Goal: Information Seeking & Learning: Learn about a topic

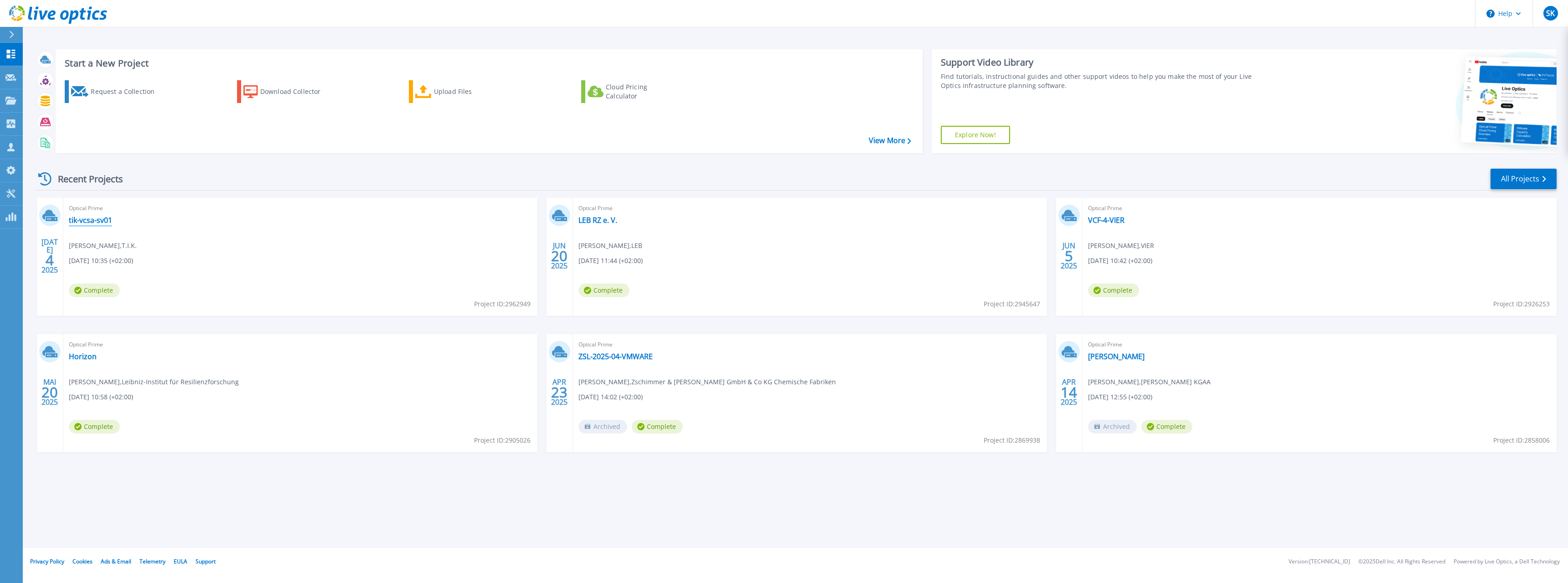
click at [94, 217] on link "tik-vcsa-sv01" at bounding box center [90, 220] width 43 height 9
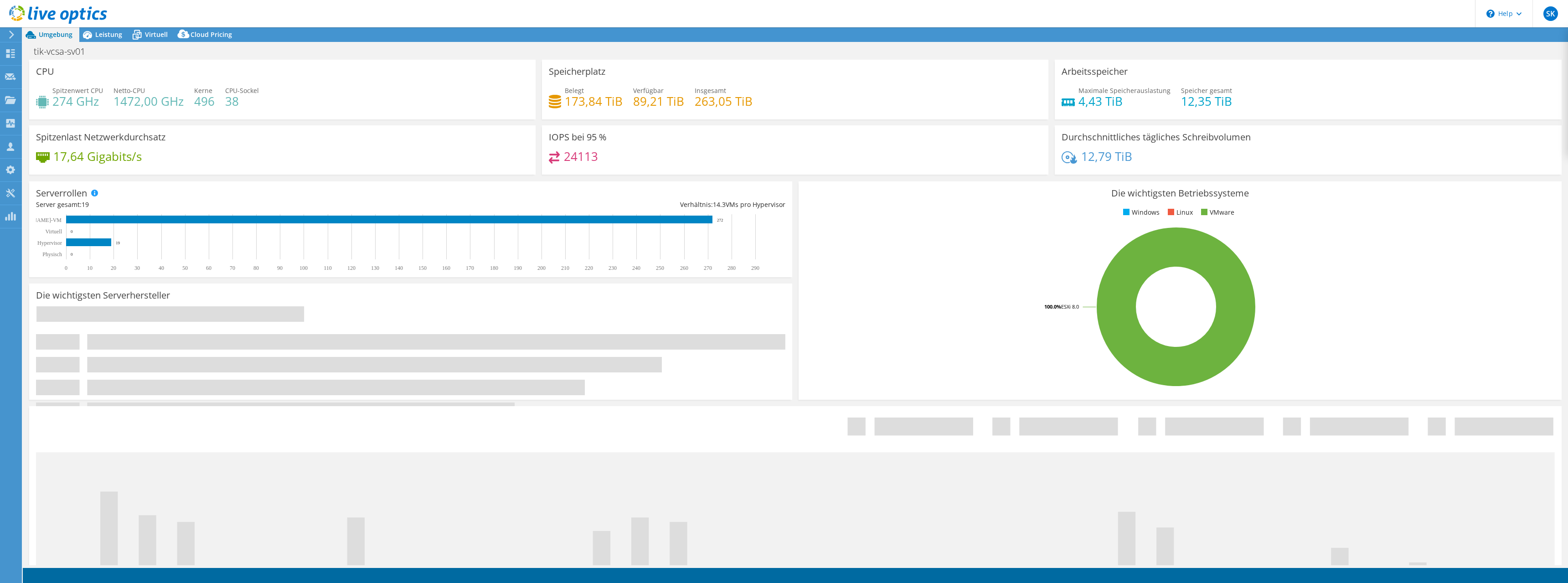
select select "EUFrankfurt"
select select "EUR"
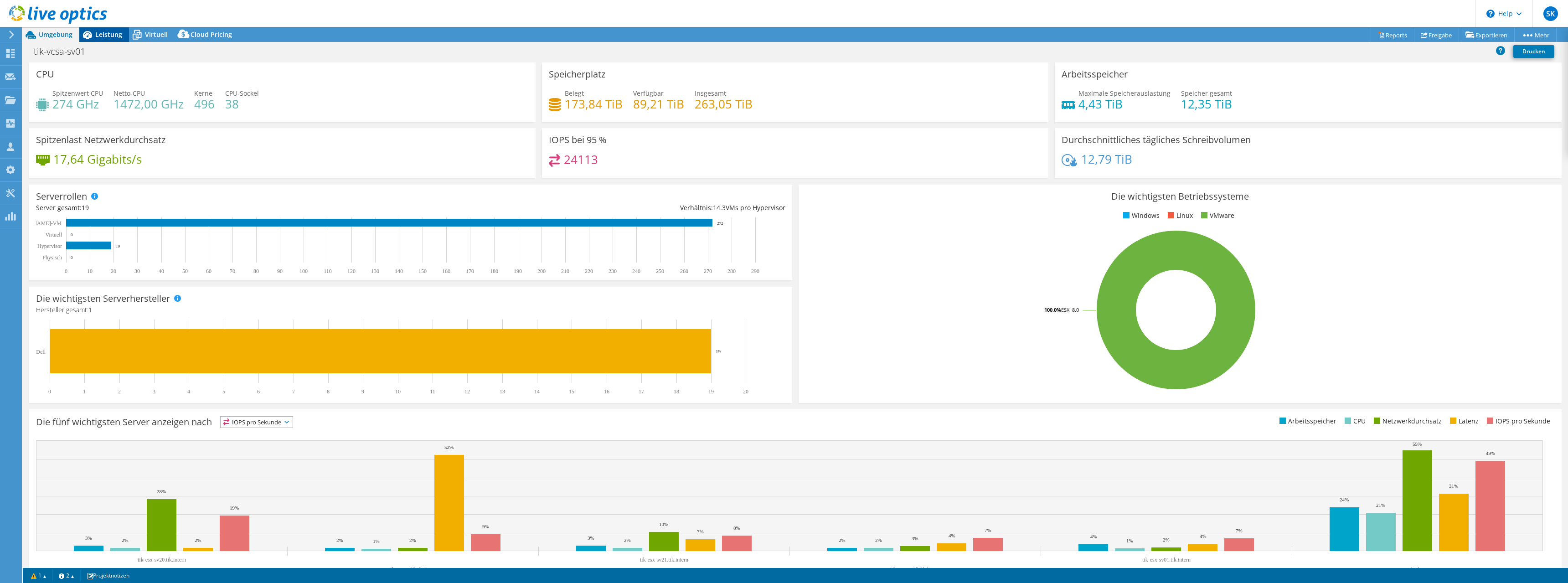
click at [107, 34] on span "Leistung" at bounding box center [108, 34] width 27 height 8
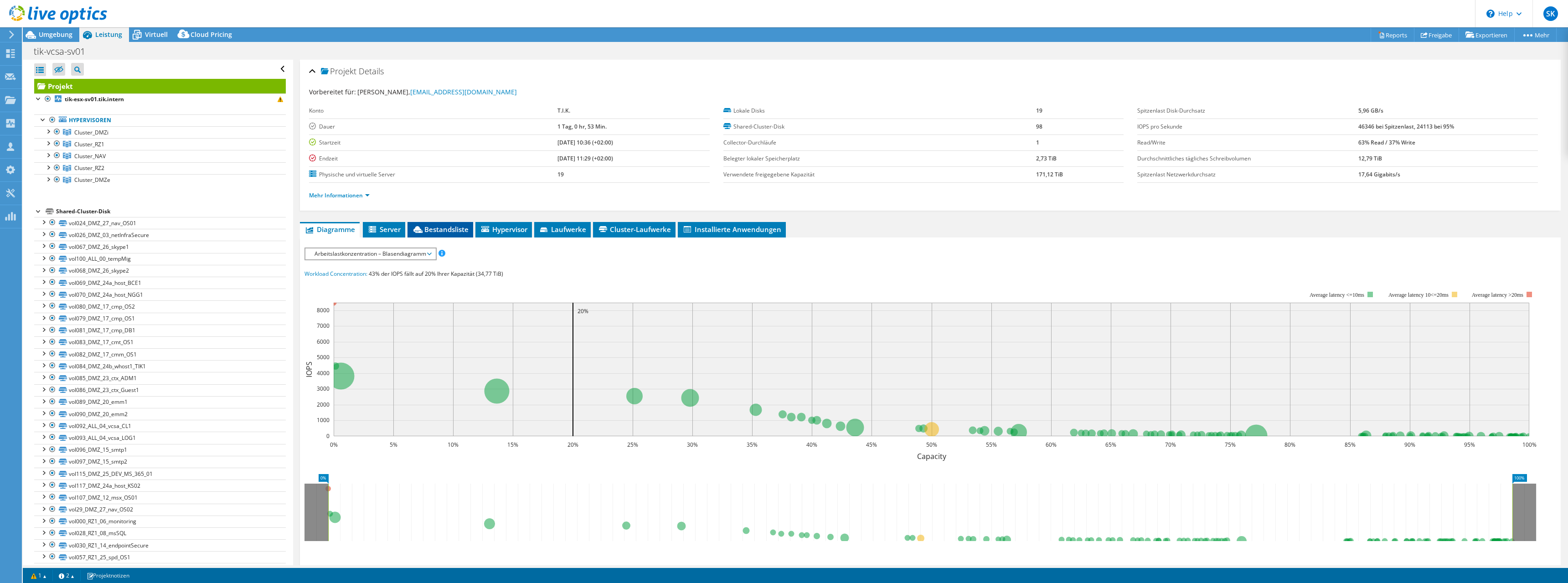
drag, startPoint x: 391, startPoint y: 226, endPoint x: 417, endPoint y: 232, distance: 26.7
click at [391, 226] on span "Server" at bounding box center [384, 229] width 33 height 9
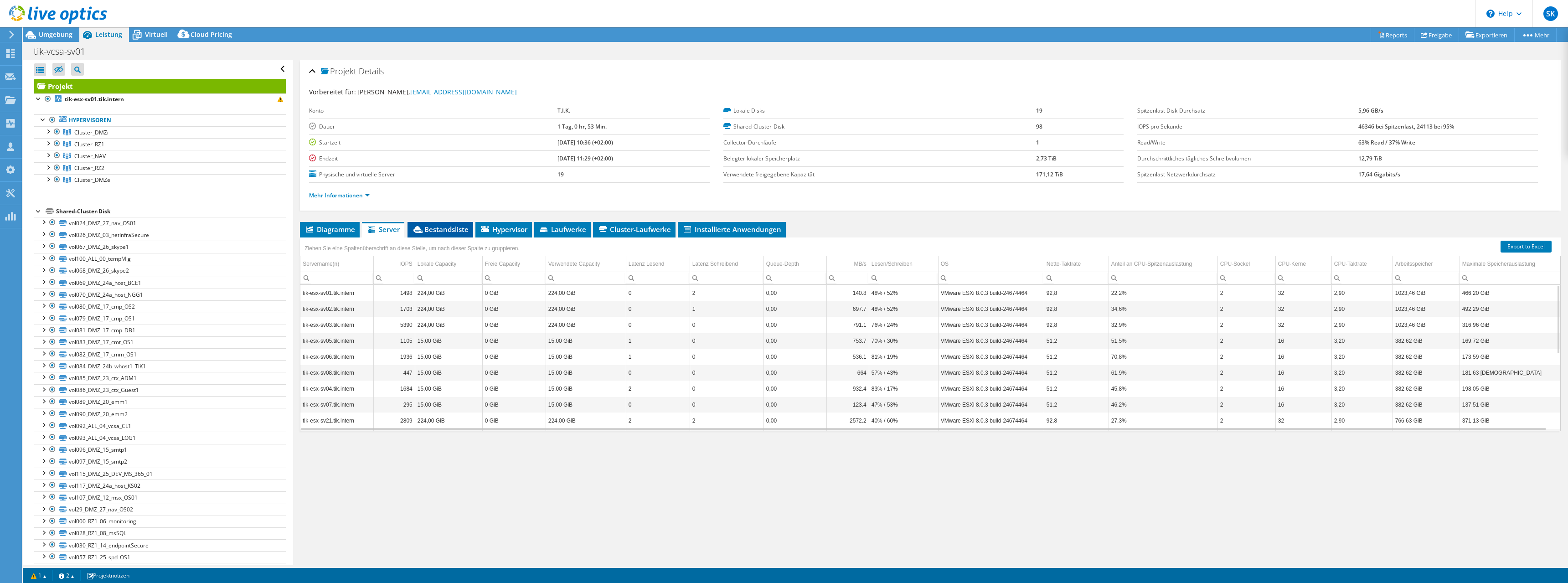
click at [452, 230] on span "Bestandsliste" at bounding box center [440, 229] width 56 height 9
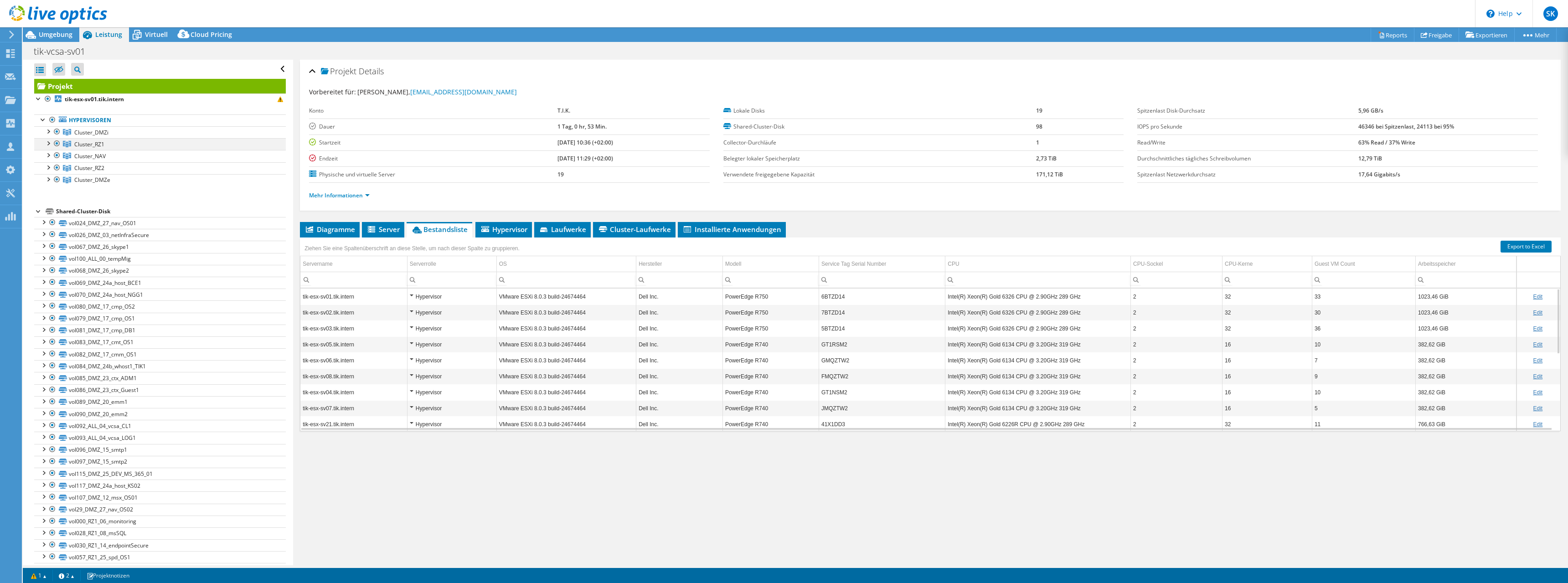
click at [46, 142] on div at bounding box center [47, 142] width 9 height 9
click at [48, 215] on div at bounding box center [47, 214] width 9 height 9
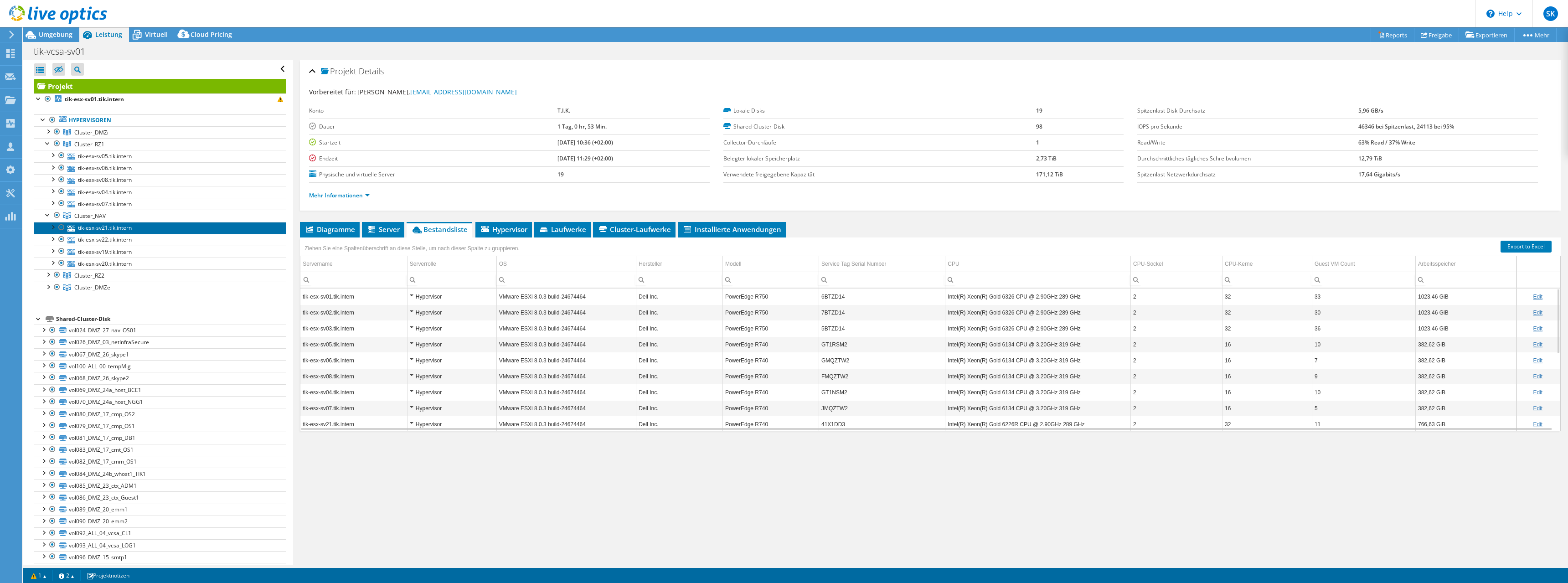
click at [88, 229] on link "tik-esx-sv21.tik.intern" at bounding box center [160, 228] width 251 height 12
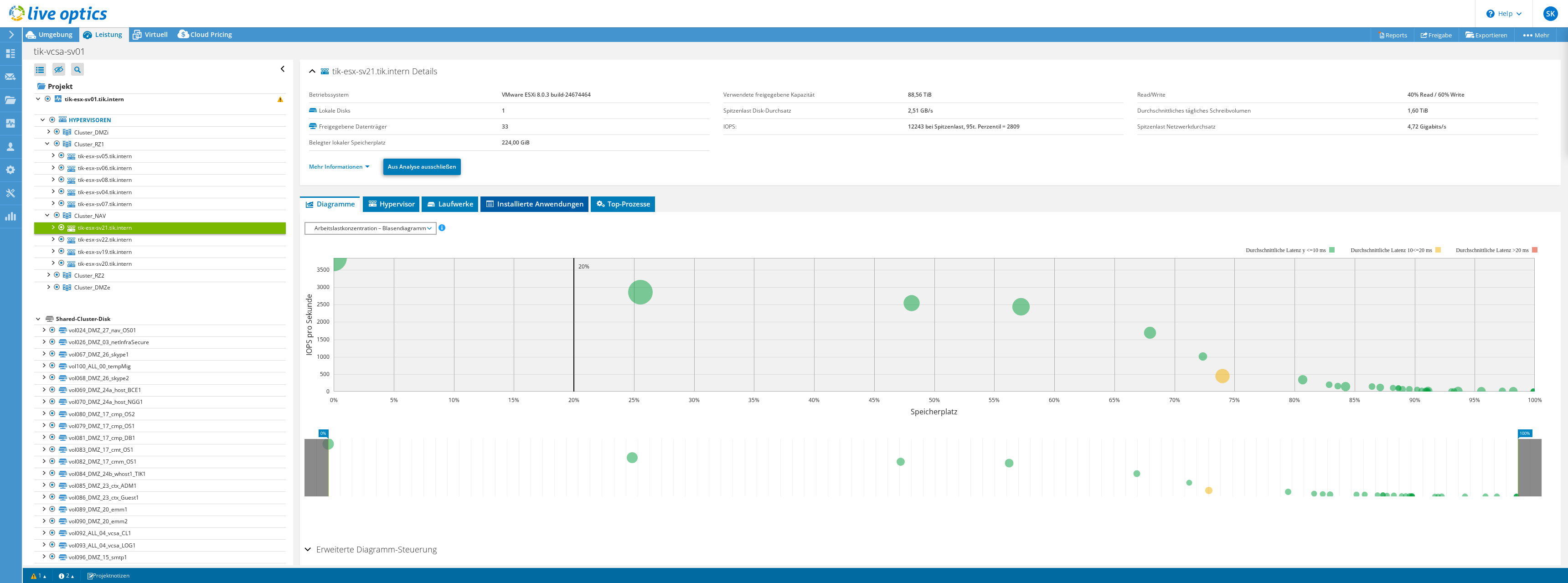
click at [529, 202] on span "Installierte Anwendungen" at bounding box center [534, 203] width 99 height 9
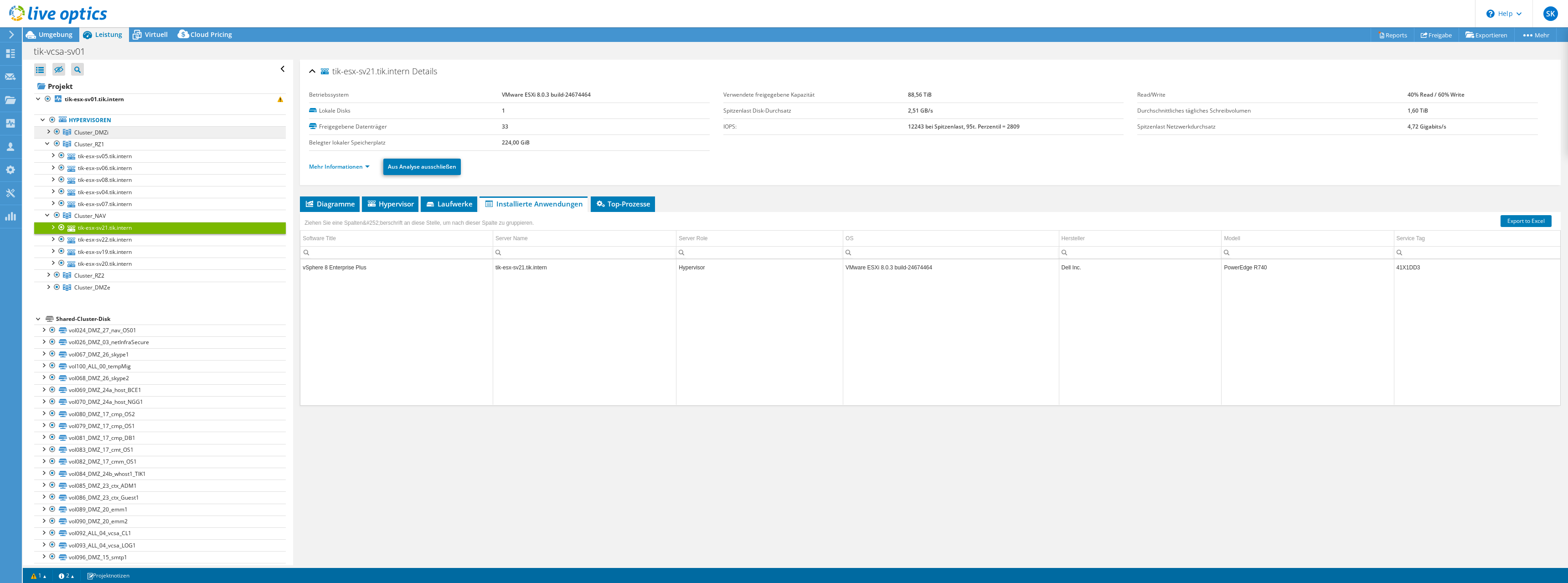
click at [76, 131] on span "Cluster_DMZi" at bounding box center [91, 132] width 34 height 8
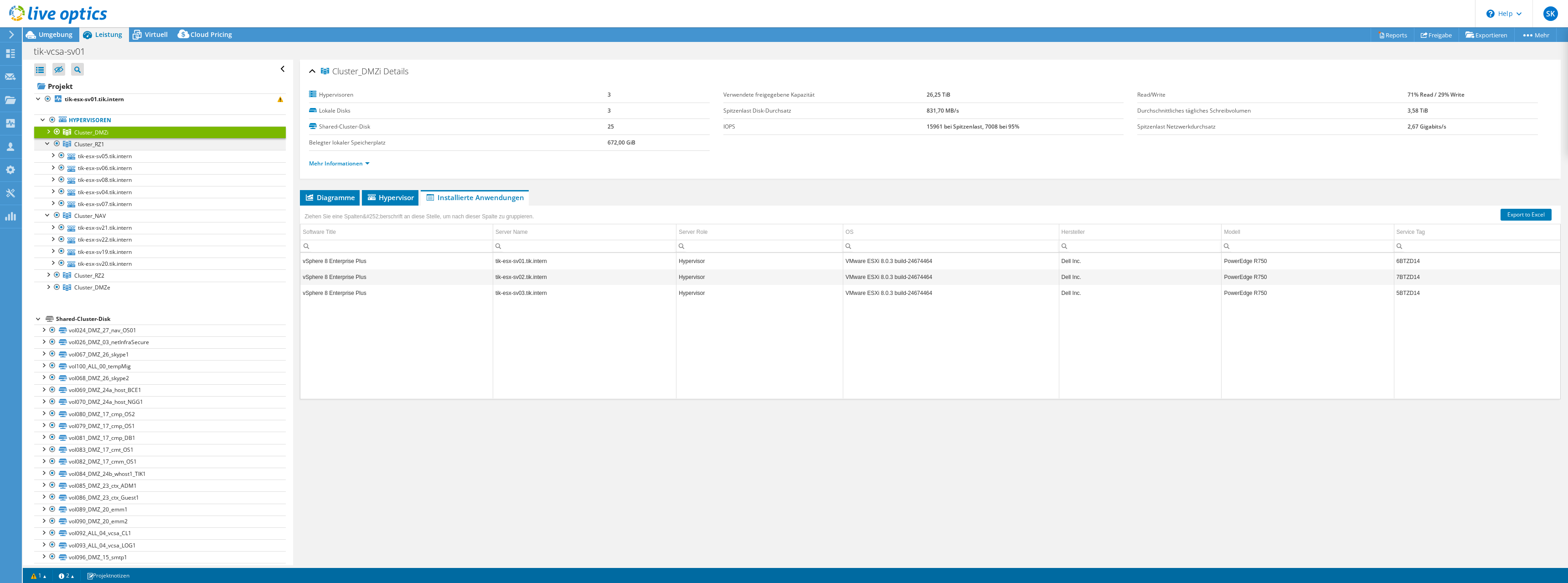
click at [45, 143] on div at bounding box center [47, 142] width 9 height 9
click at [46, 155] on div at bounding box center [47, 155] width 9 height 9
click at [86, 136] on span "Cluster_RZ1" at bounding box center [91, 132] width 34 height 8
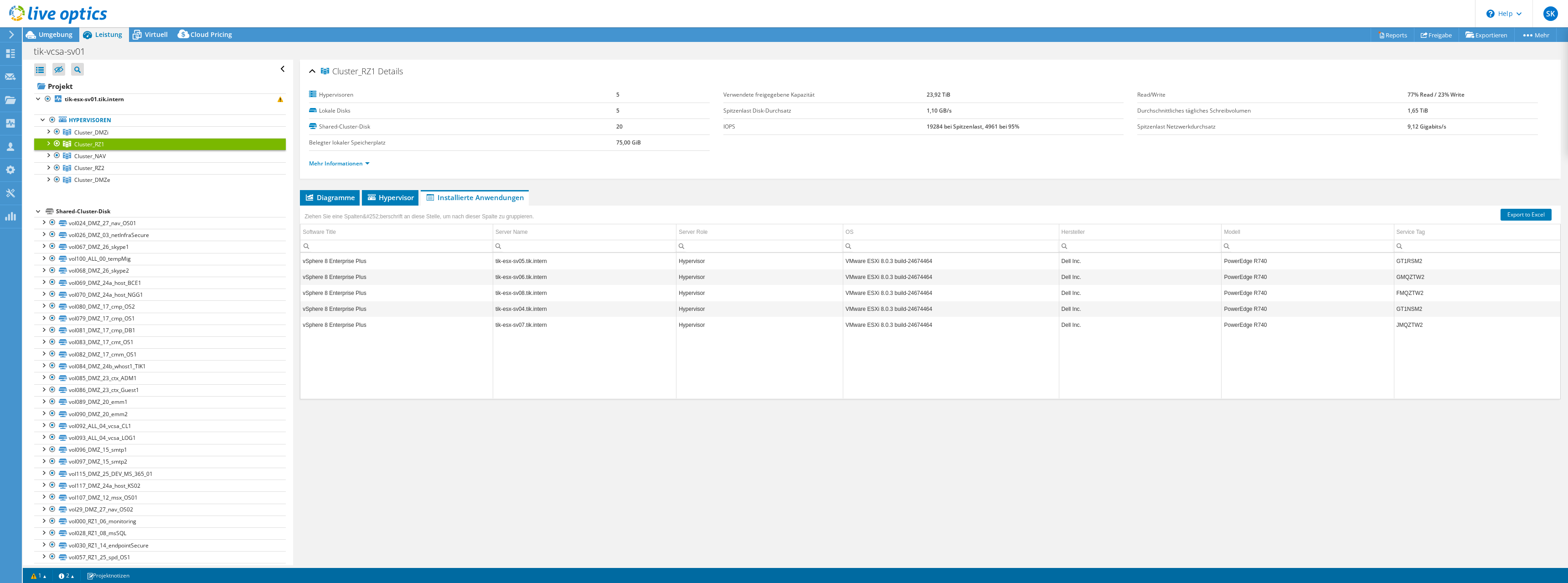
click at [49, 144] on div at bounding box center [47, 142] width 9 height 9
click at [49, 227] on div at bounding box center [47, 226] width 9 height 9
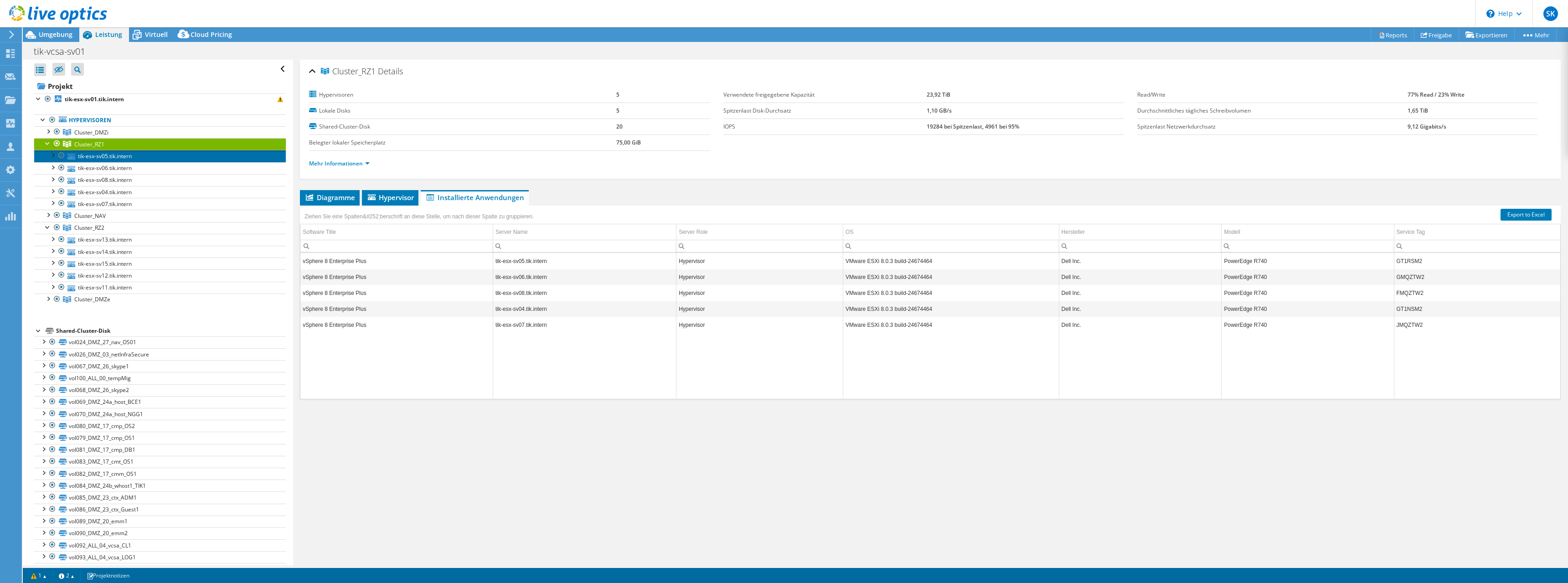
click at [111, 156] on link "tik-esx-sv05.tik.intern" at bounding box center [160, 156] width 251 height 12
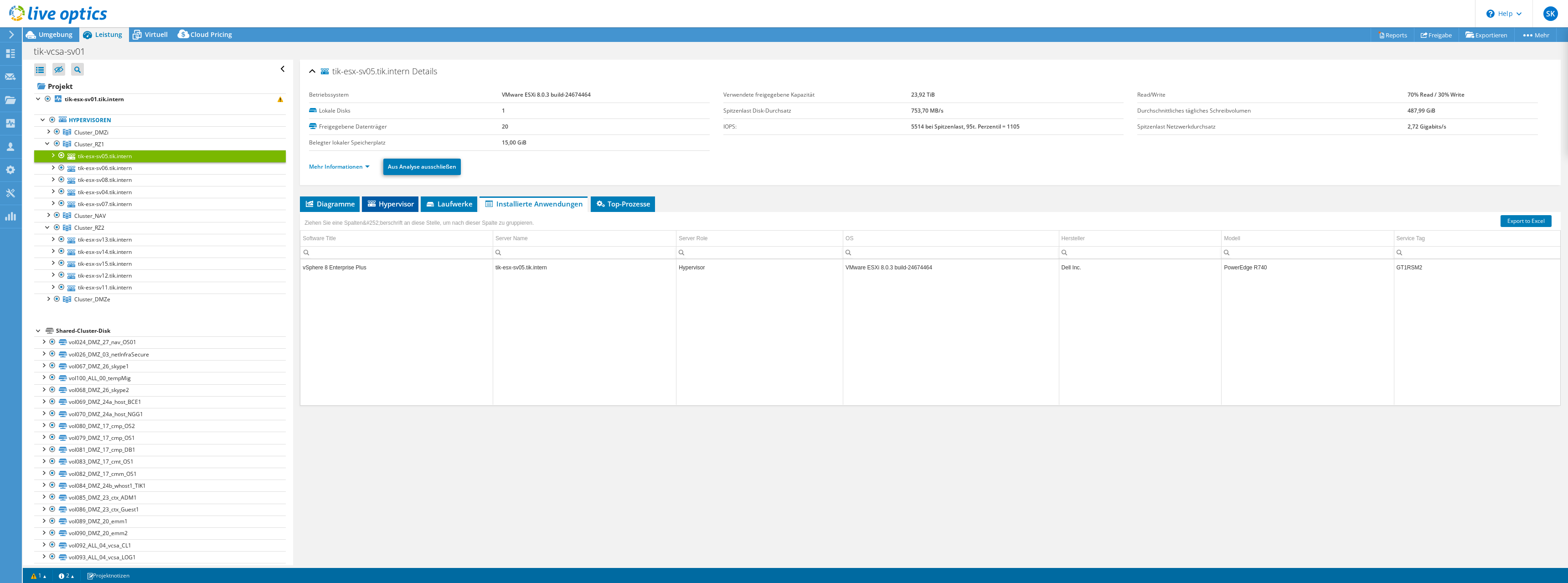
click at [387, 205] on span "Hypervisor" at bounding box center [390, 203] width 47 height 9
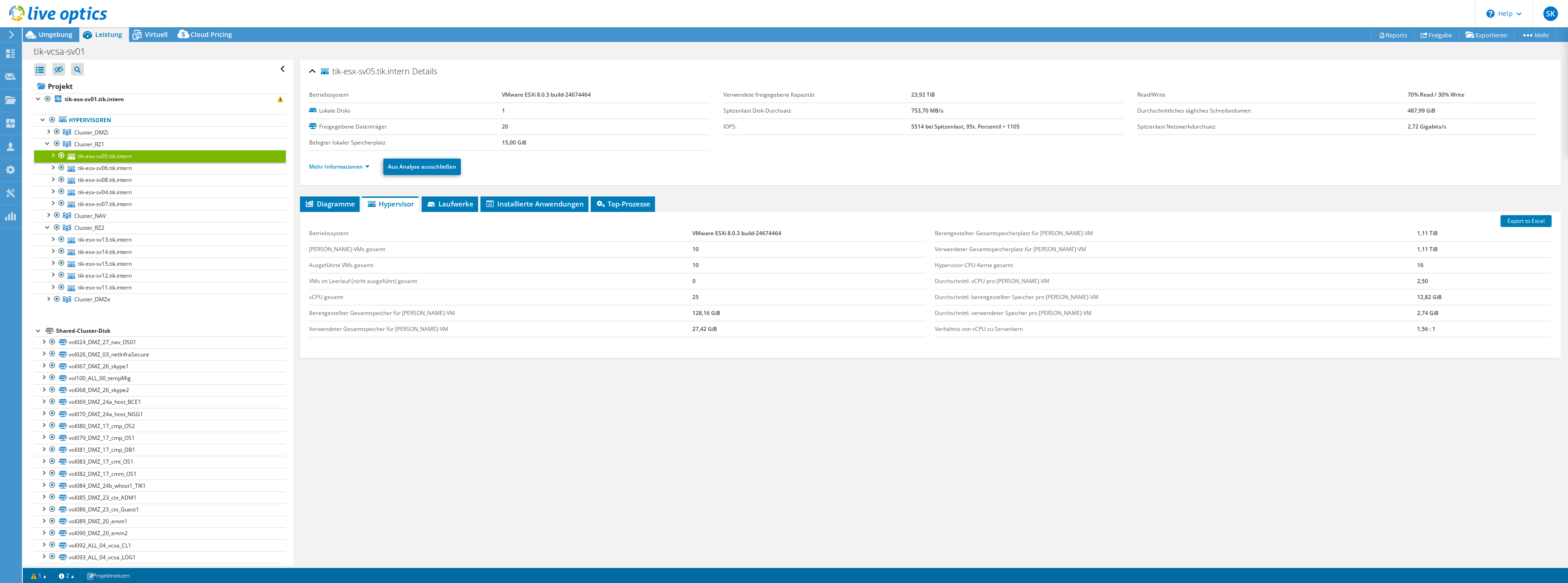
click at [53, 153] on div at bounding box center [53, 155] width 9 height 9
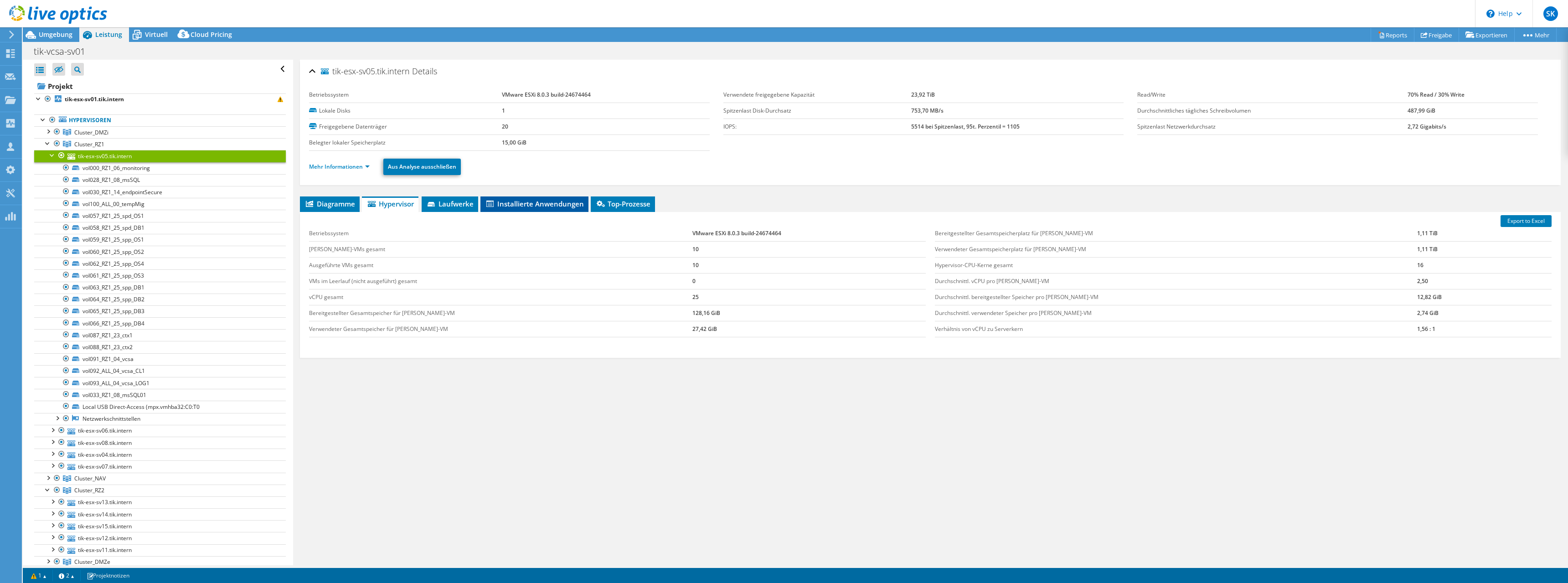
click at [553, 205] on span "Installierte Anwendungen" at bounding box center [534, 203] width 99 height 9
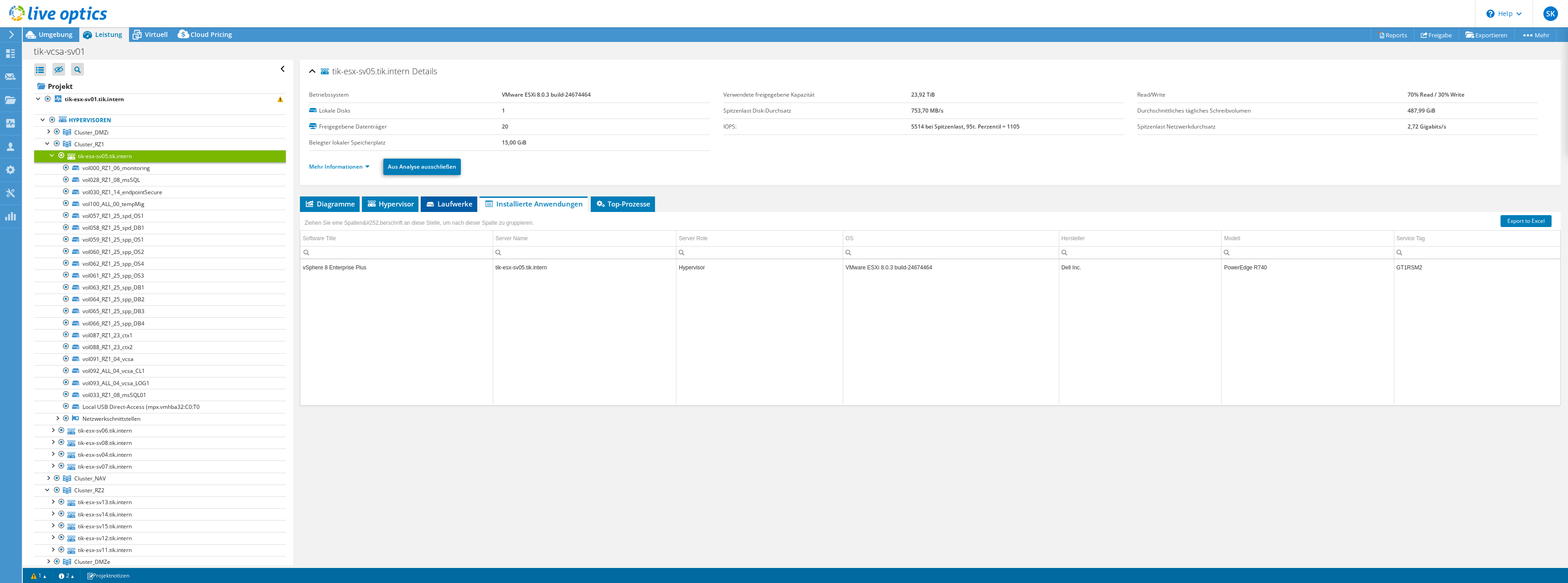
click at [448, 201] on span "Laufwerke" at bounding box center [449, 203] width 47 height 9
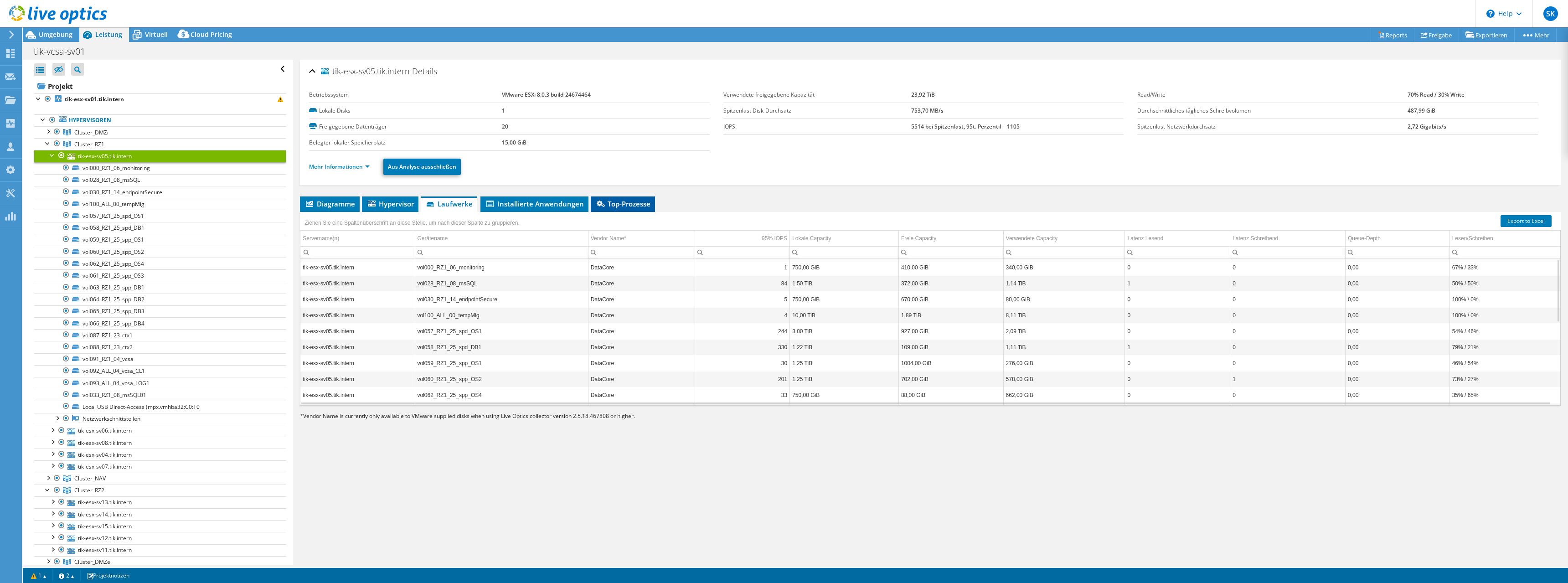
click at [604, 199] on span "Top-Prozesse" at bounding box center [623, 203] width 55 height 9
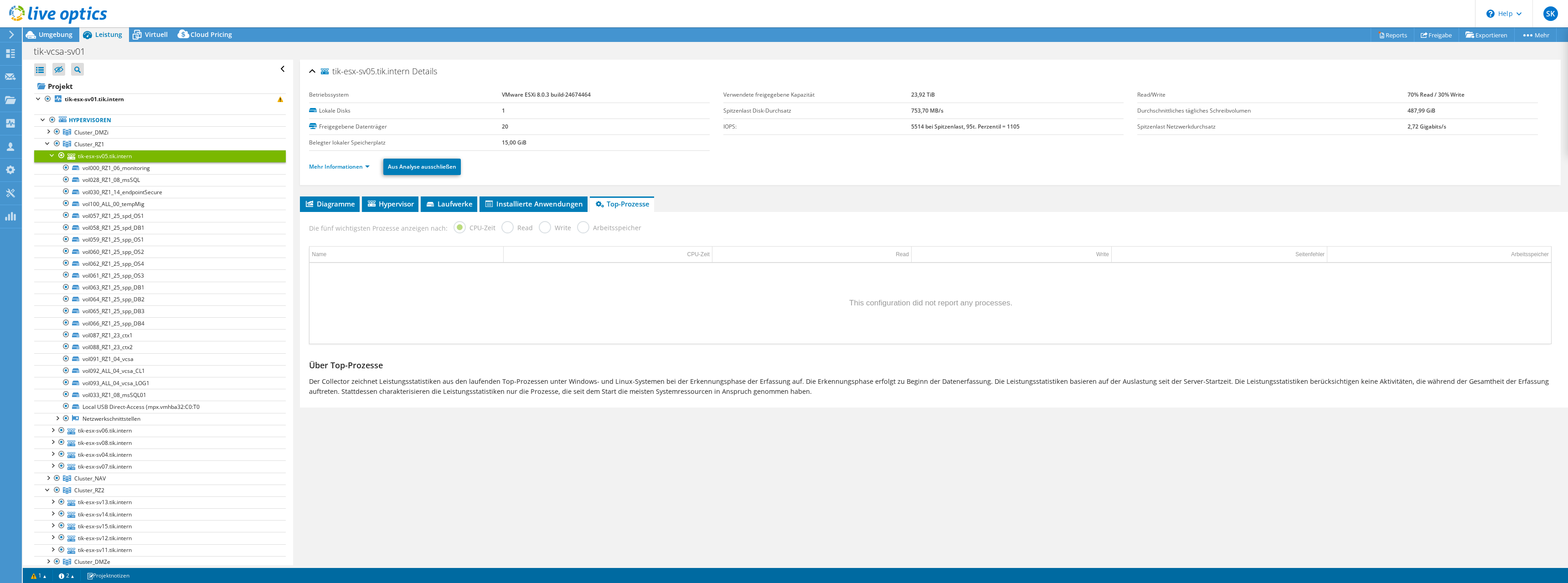
click at [404, 212] on div "Die fünf wichtigsten Prozesse anzeigen nach: CPU-Zeit Read Write Arbeitsspeicher" at bounding box center [930, 226] width 1252 height 30
click at [402, 201] on span "Hypervisor" at bounding box center [390, 203] width 47 height 9
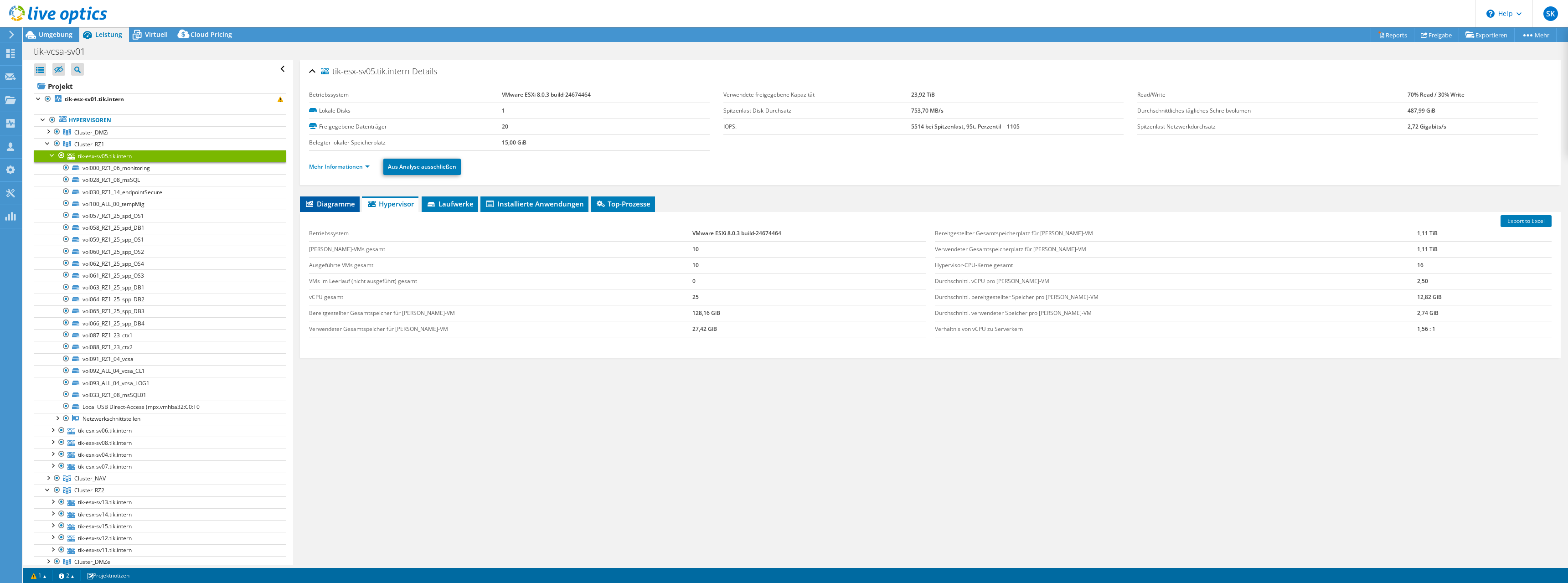
click at [330, 206] on span "Diagramme" at bounding box center [330, 203] width 51 height 9
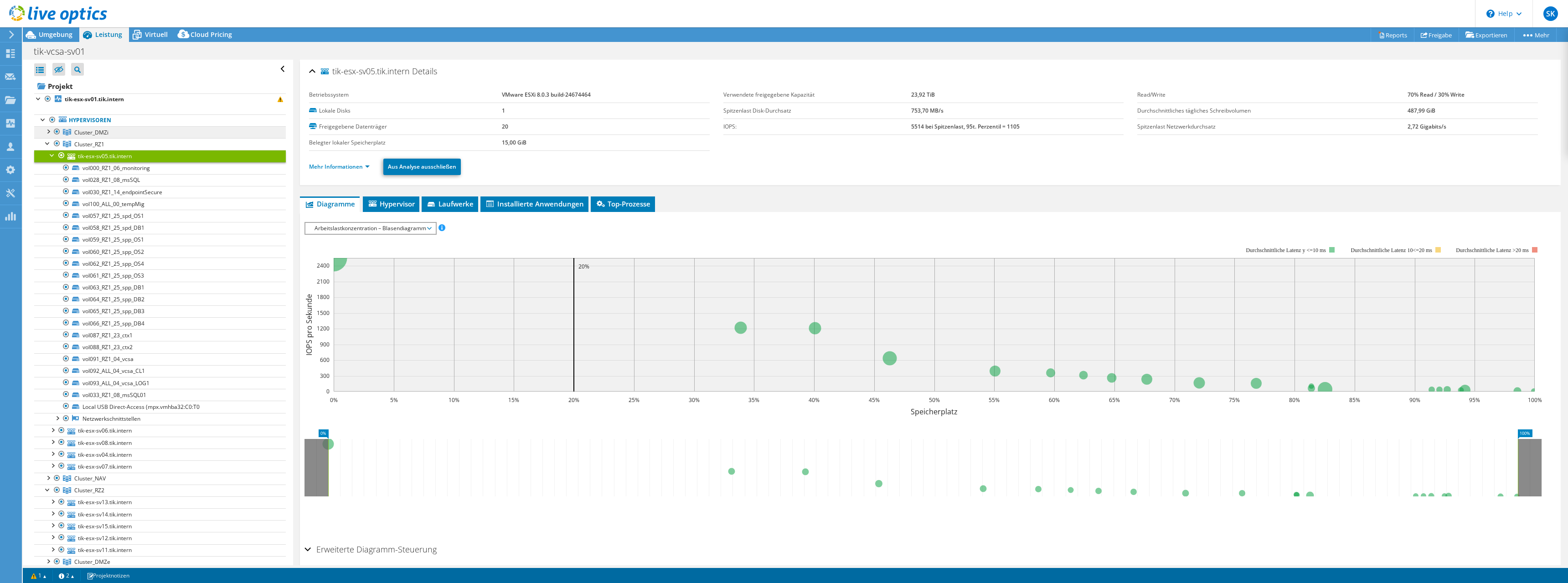
click at [86, 131] on span "Cluster_DMZi" at bounding box center [91, 132] width 34 height 8
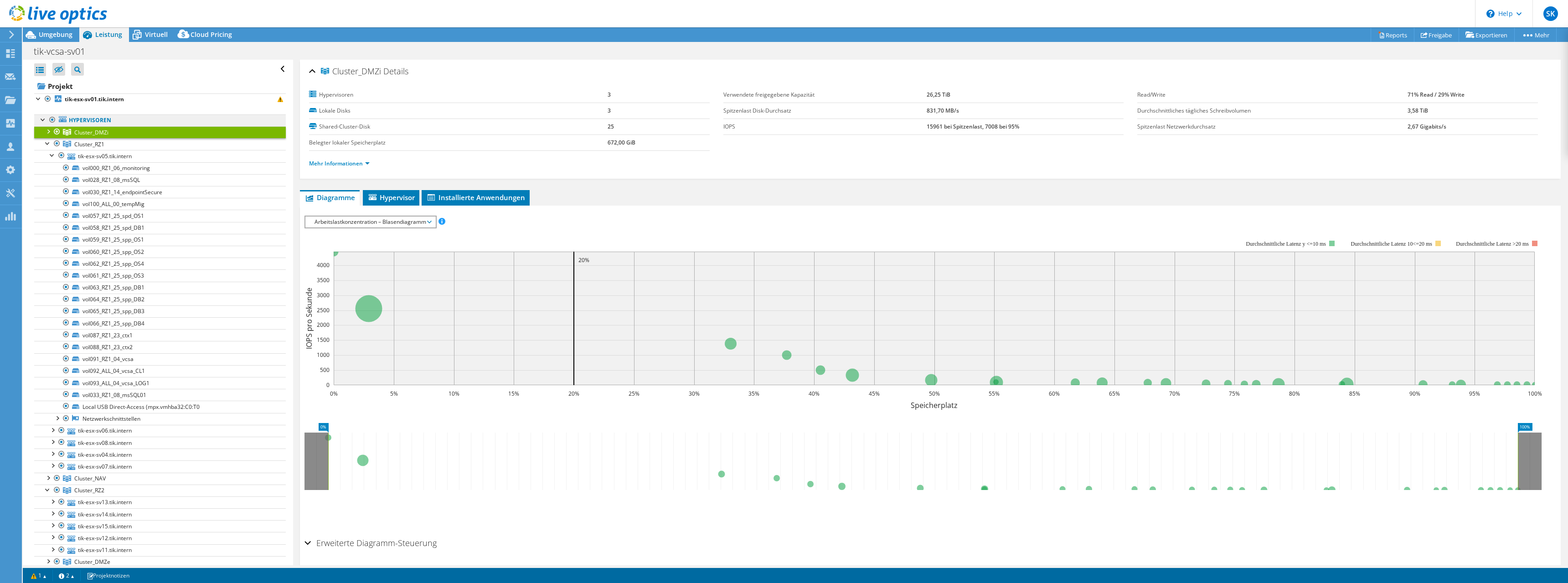
click at [87, 114] on link "Hypervisoren" at bounding box center [160, 120] width 251 height 12
click at [90, 100] on b "tik-esx-sv01.tik.intern" at bounding box center [94, 99] width 59 height 8
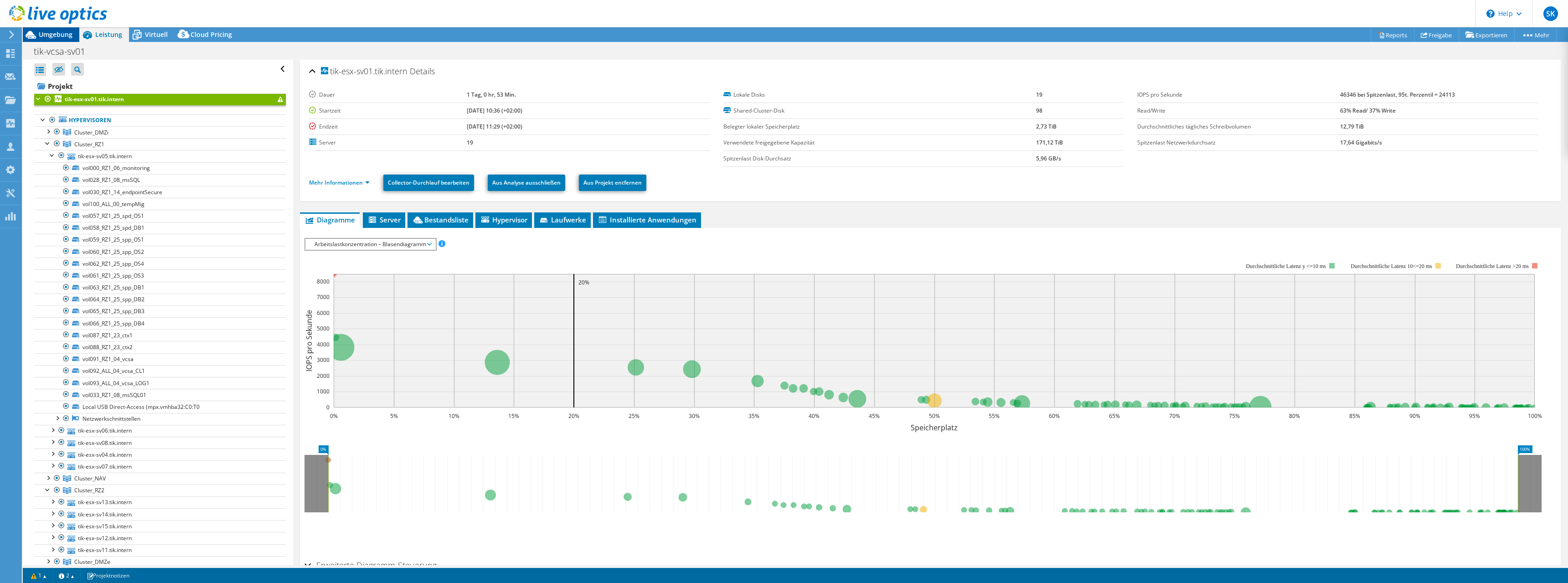
click at [55, 35] on span "Umgebung" at bounding box center [55, 34] width 34 height 8
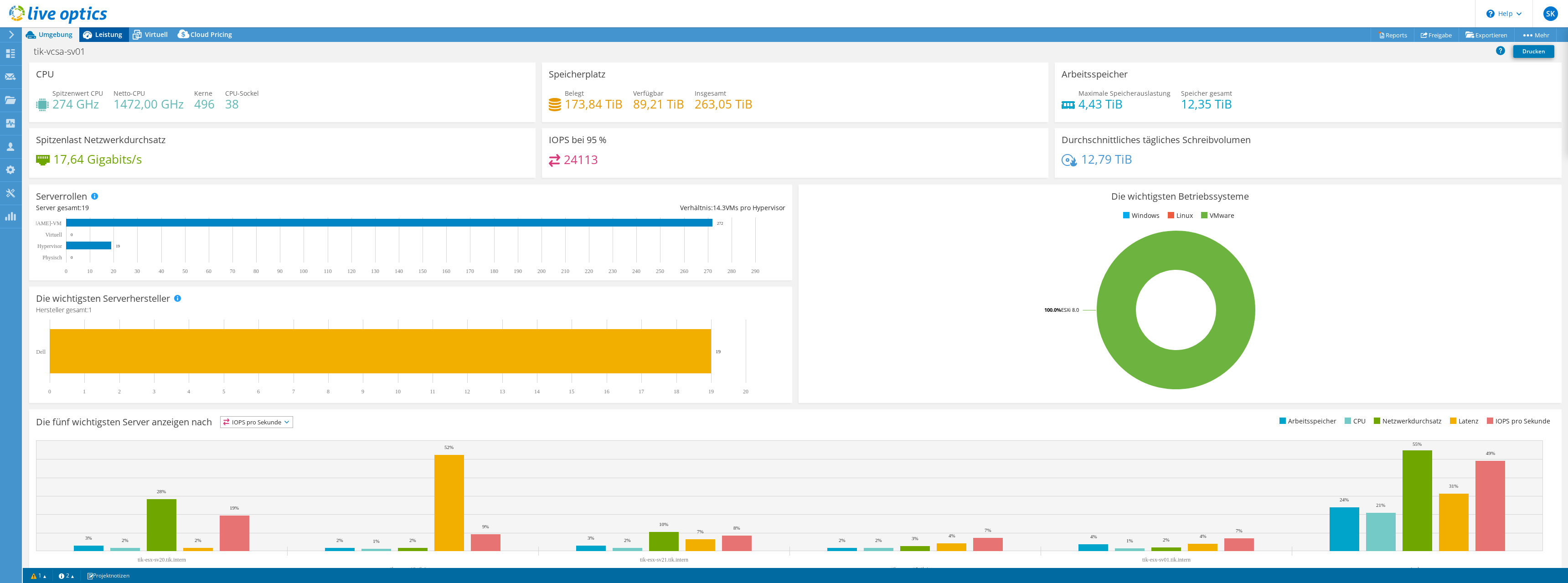
click at [108, 37] on span "Leistung" at bounding box center [108, 34] width 27 height 8
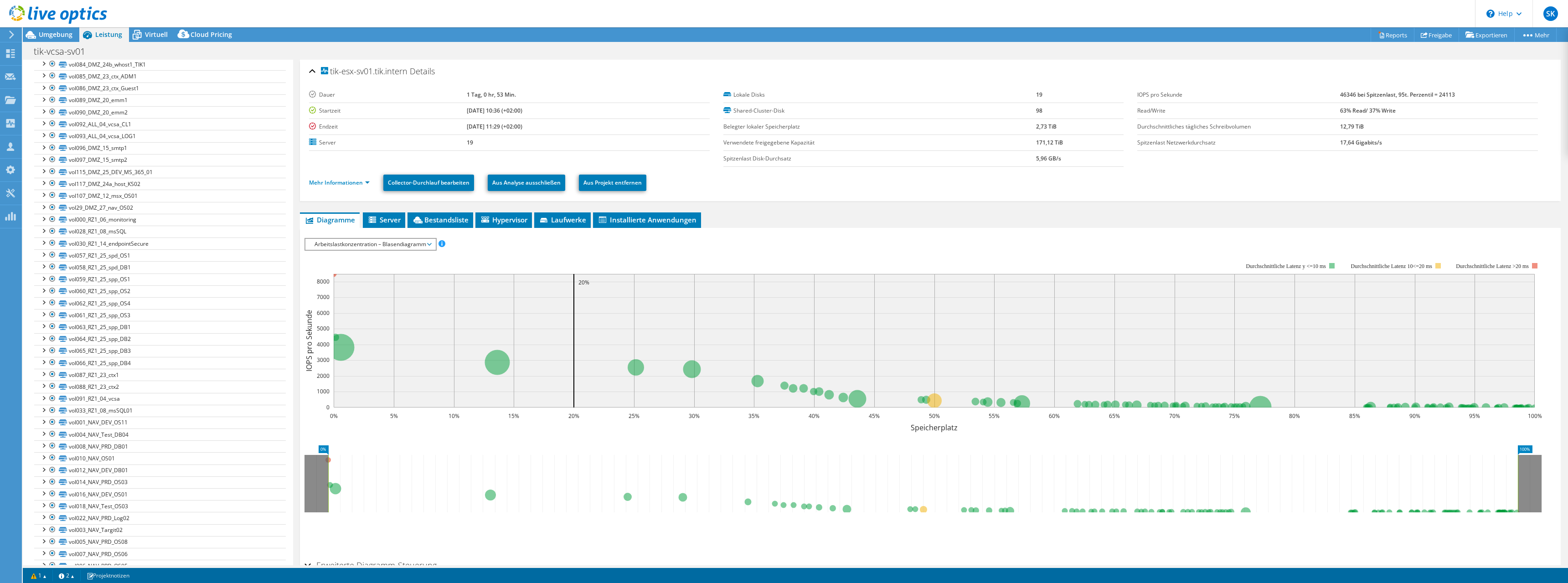
scroll to position [364, 0]
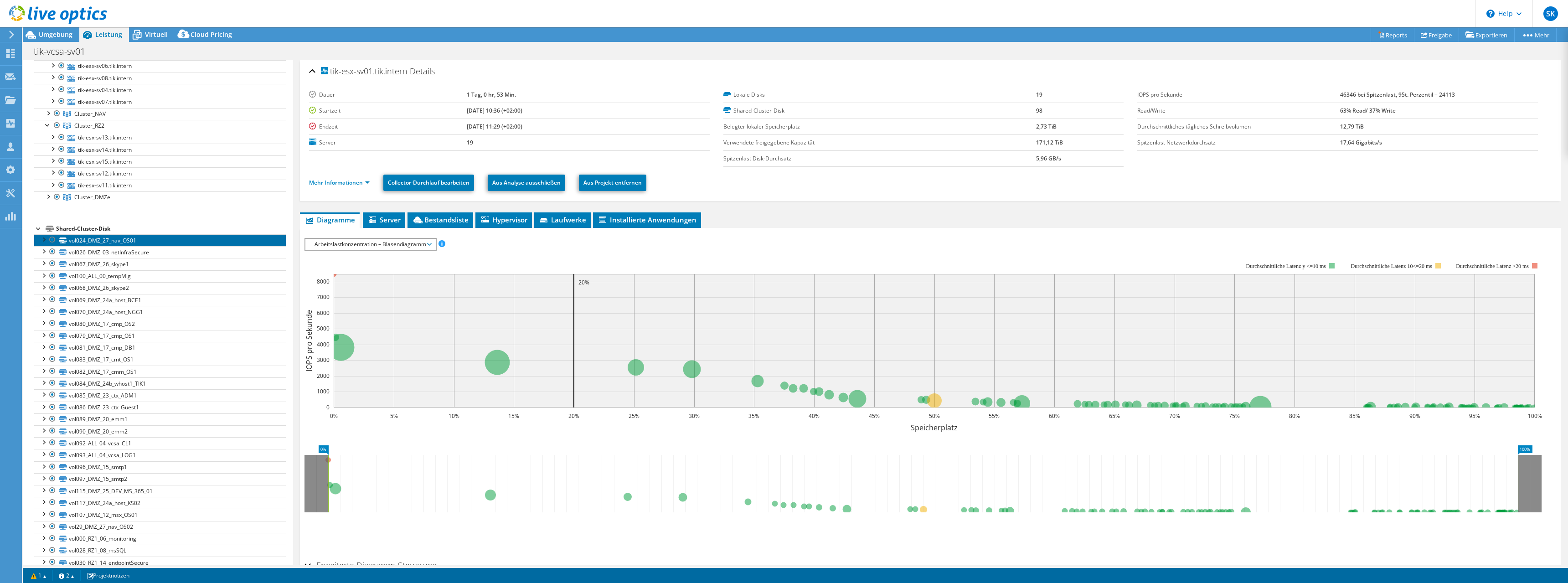
click at [71, 239] on link "vol024_DMZ_27_nav_OS01" at bounding box center [160, 240] width 251 height 12
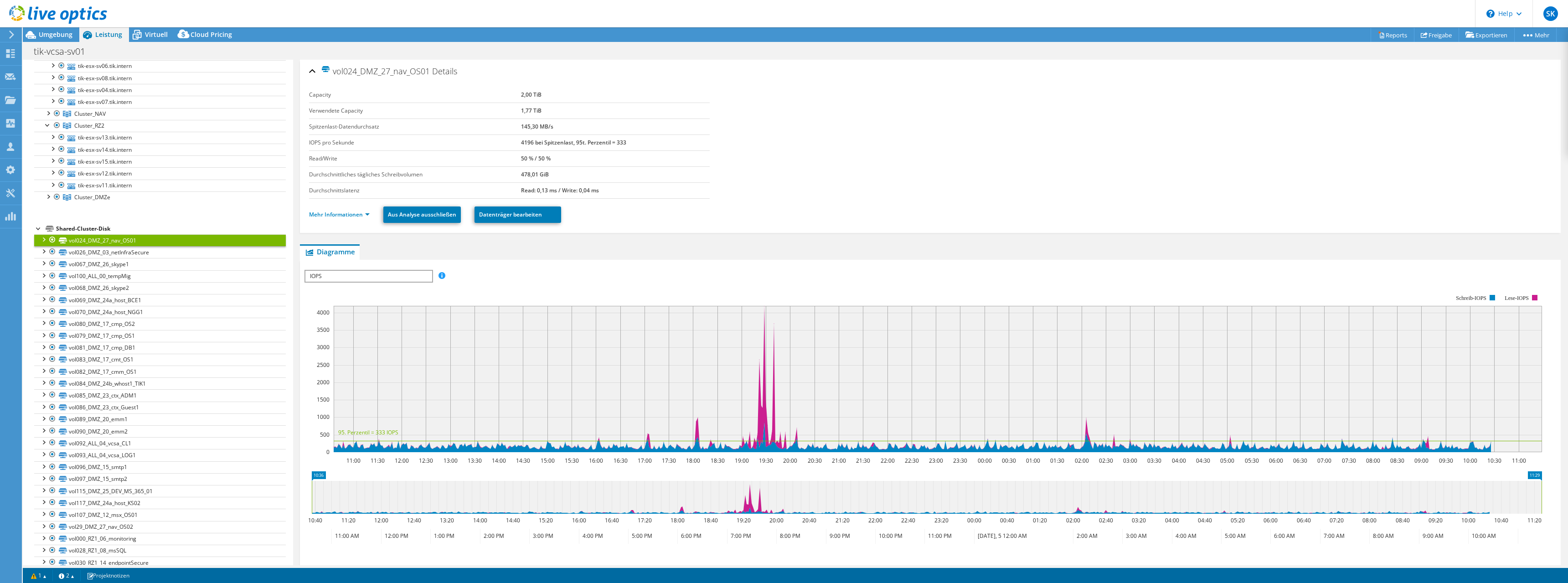
click at [45, 237] on div at bounding box center [43, 239] width 9 height 9
click at [42, 311] on div at bounding box center [43, 310] width 9 height 9
click at [46, 117] on div at bounding box center [47, 112] width 9 height 9
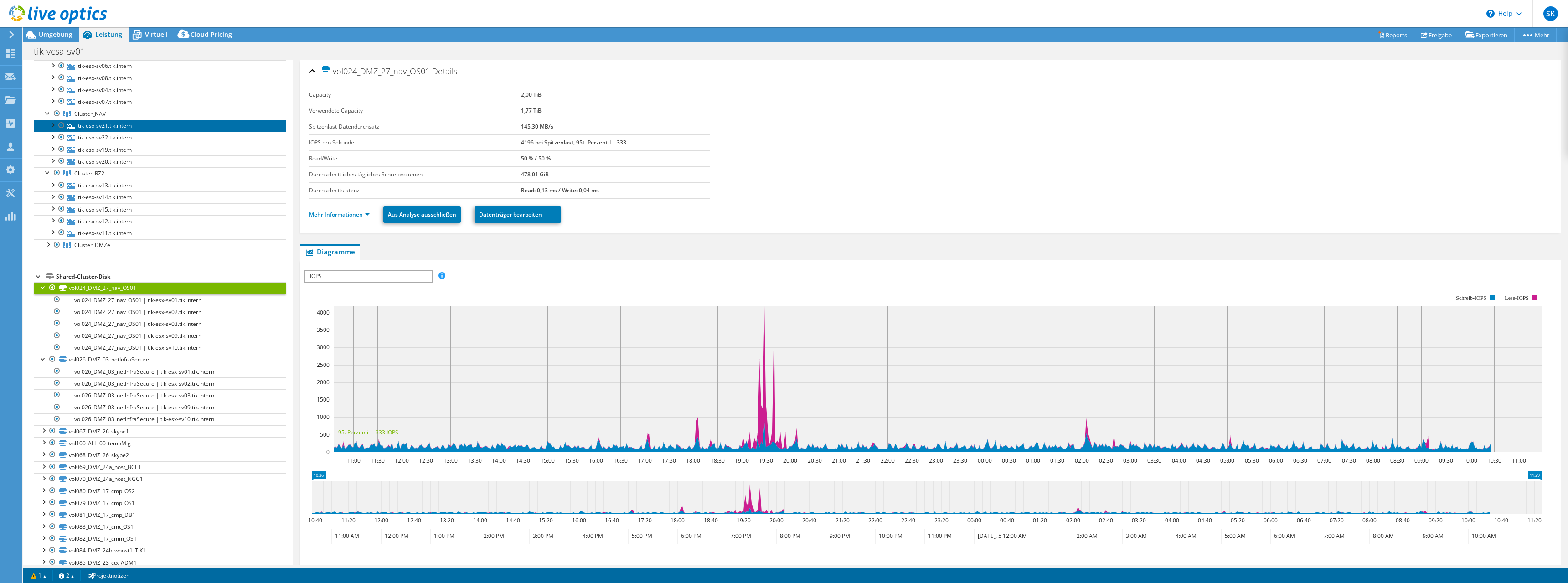
click at [94, 126] on link "tik-esx-sv21.tik.intern" at bounding box center [160, 126] width 251 height 12
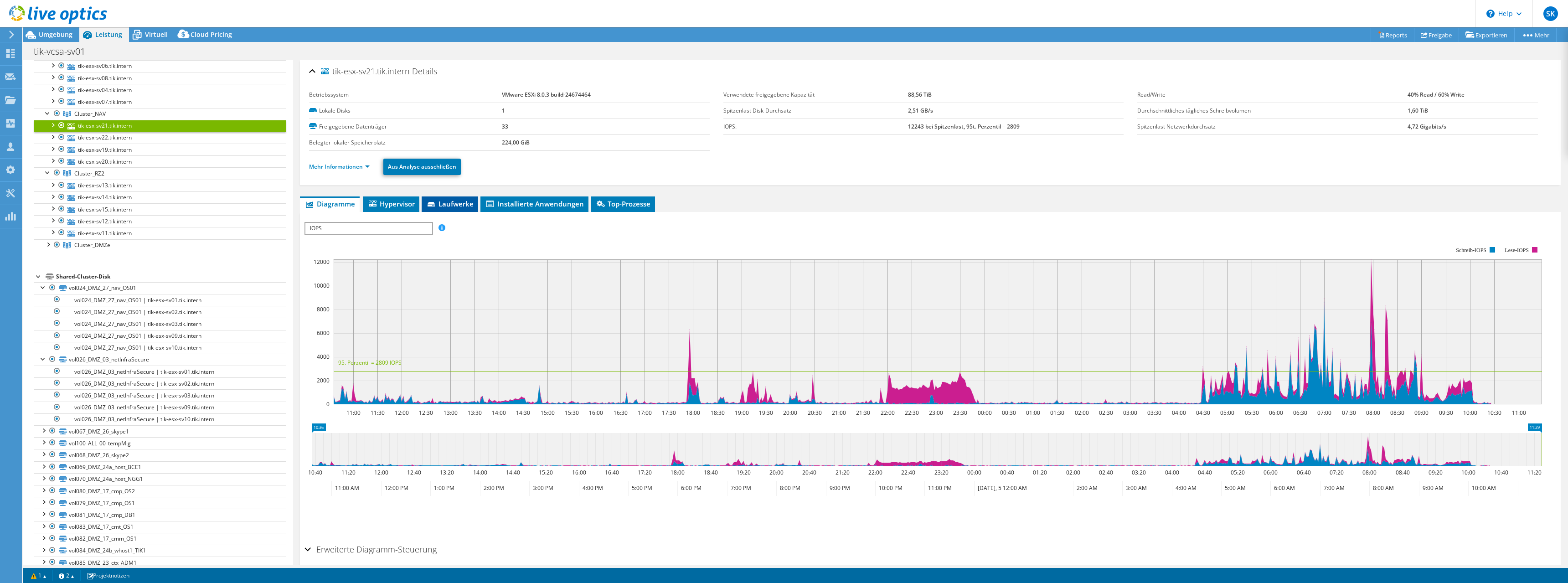
click at [446, 198] on li "Laufwerke" at bounding box center [450, 204] width 56 height 15
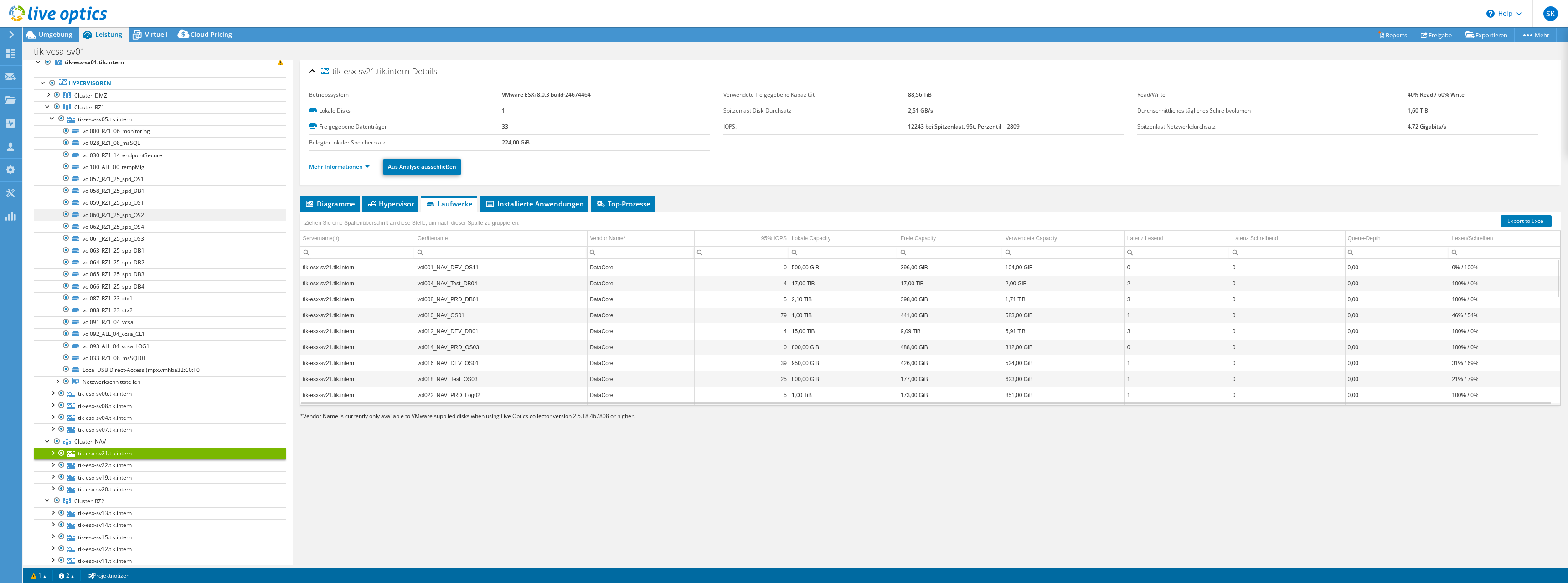
scroll to position [0, 0]
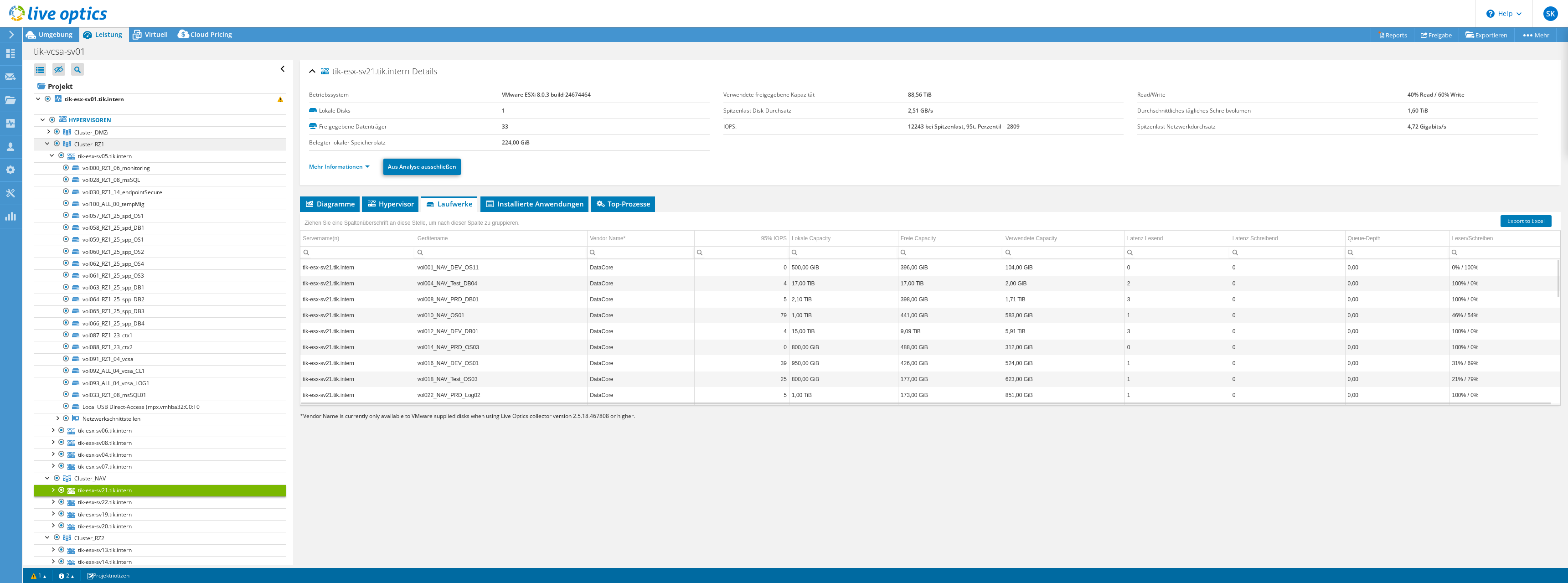
click at [85, 138] on link "Cluster_RZ1" at bounding box center [160, 132] width 251 height 12
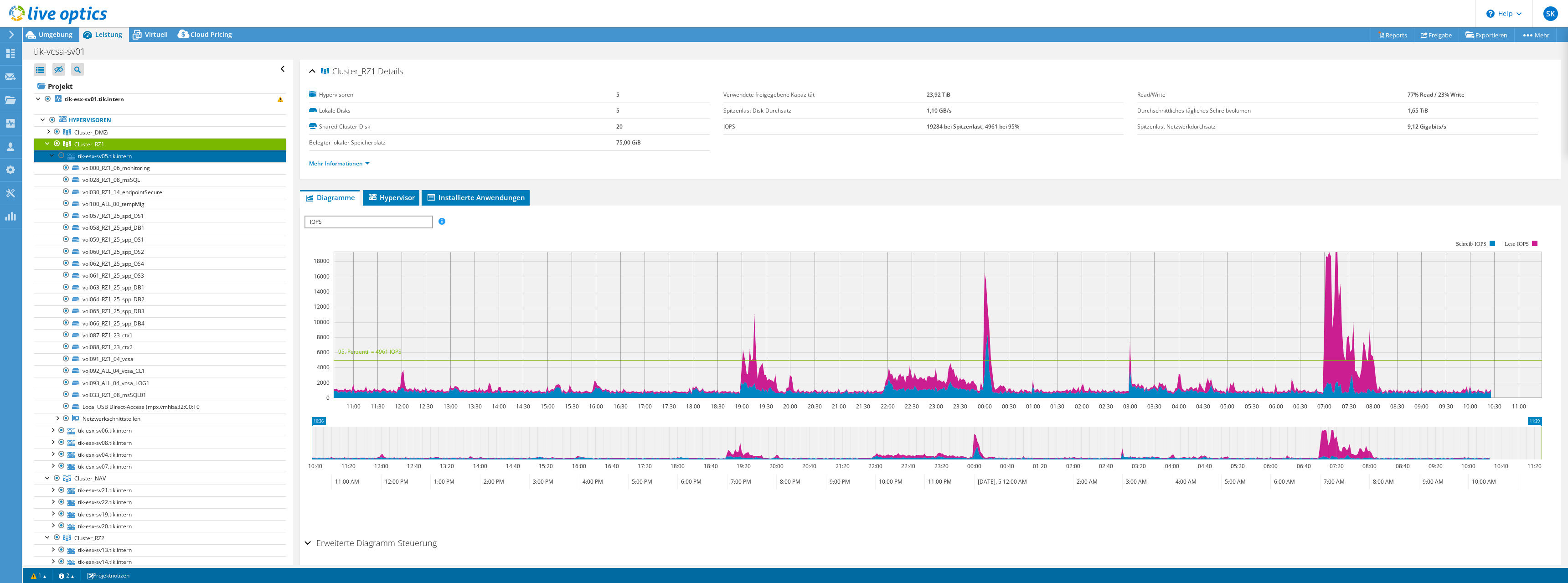
click at [102, 157] on link "tik-esx-sv05.tik.intern" at bounding box center [160, 156] width 251 height 12
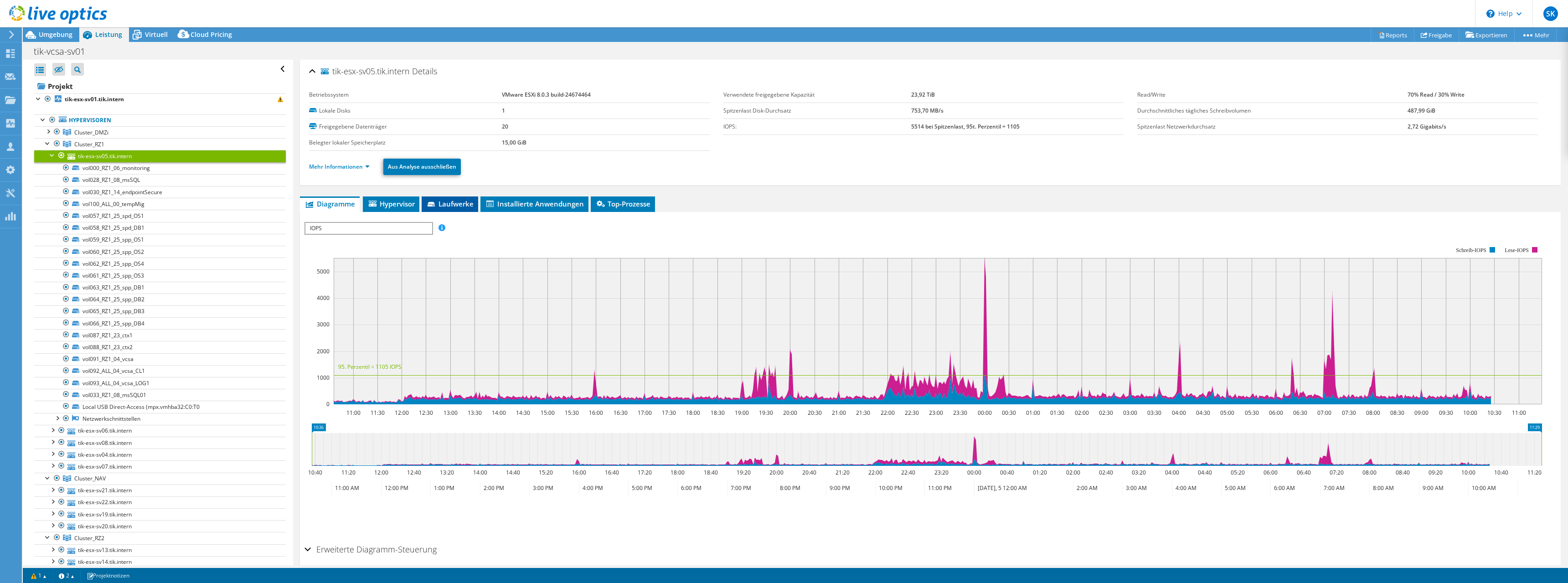
click at [445, 203] on span "Laufwerke" at bounding box center [450, 203] width 47 height 9
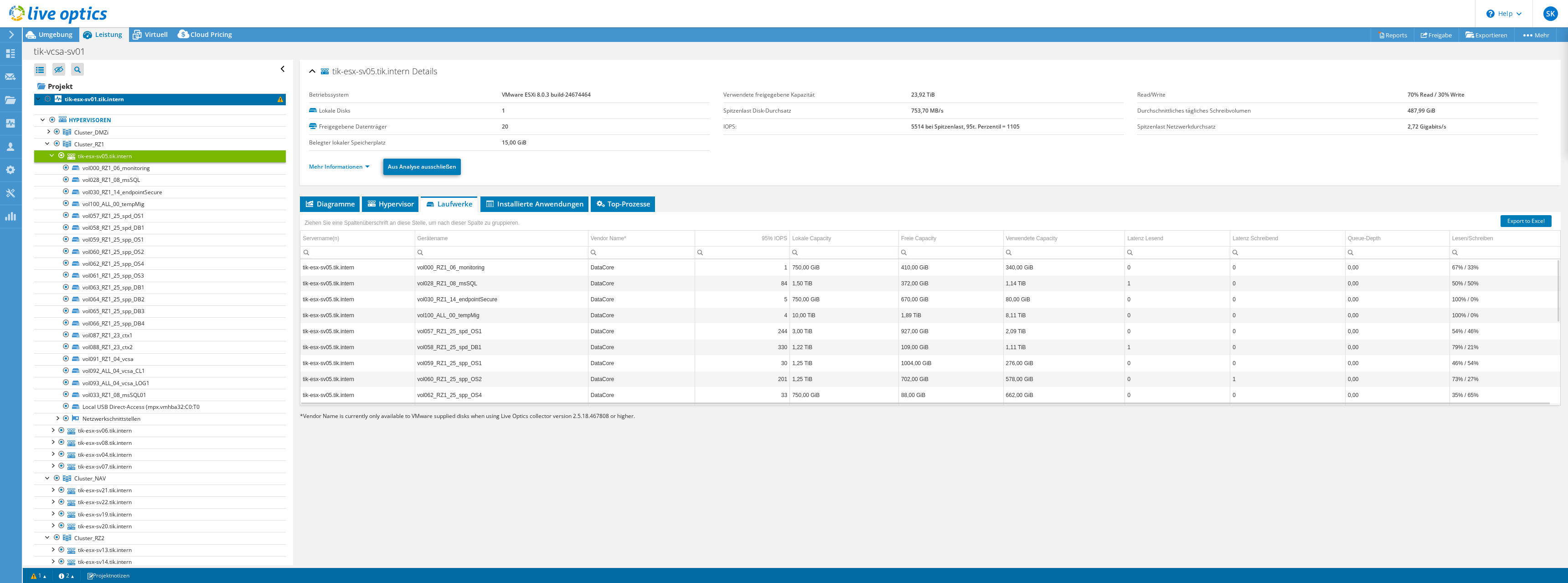
click at [78, 100] on b "tik-esx-sv01.tik.intern" at bounding box center [94, 99] width 59 height 8
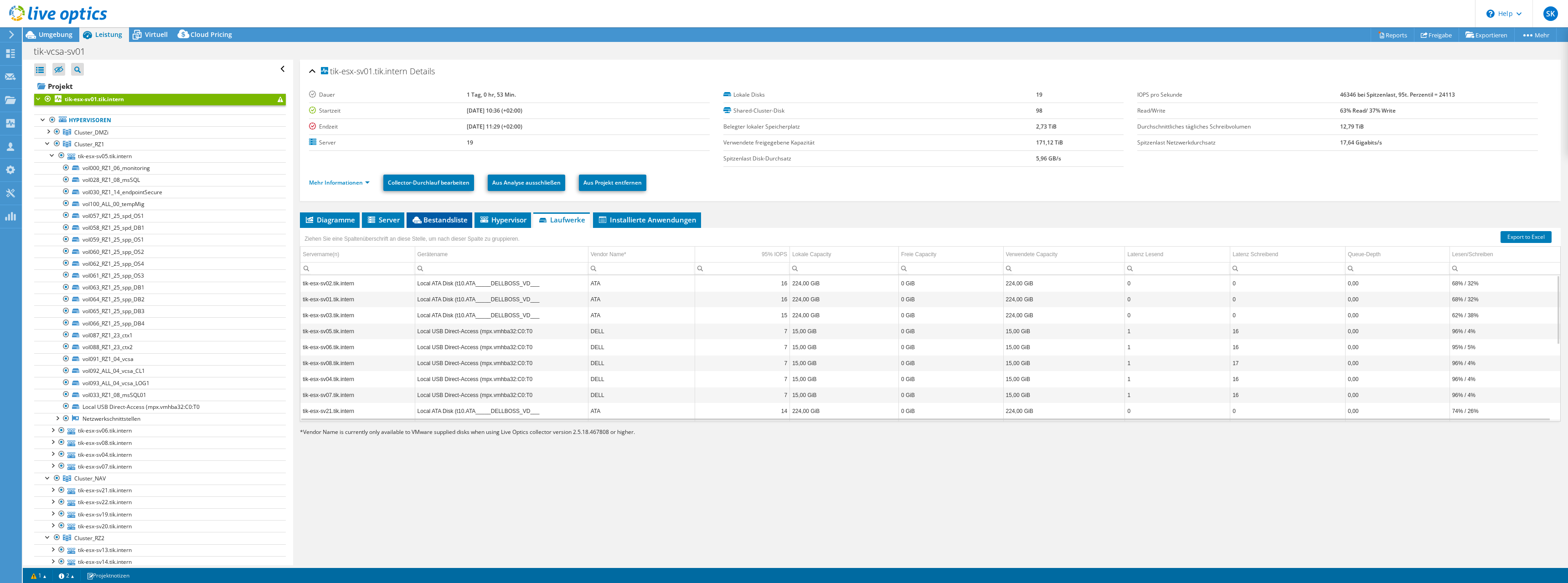
click at [461, 220] on span "Bestandsliste" at bounding box center [439, 219] width 56 height 9
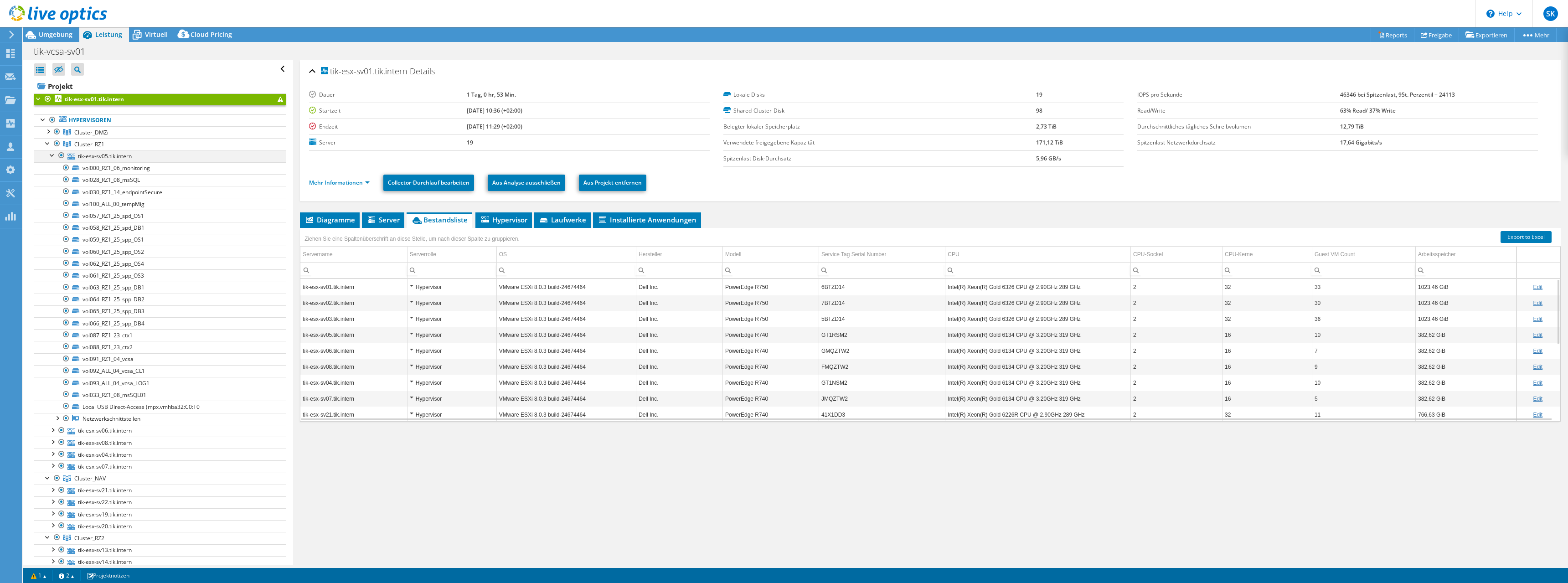
click at [51, 153] on div at bounding box center [53, 155] width 9 height 9
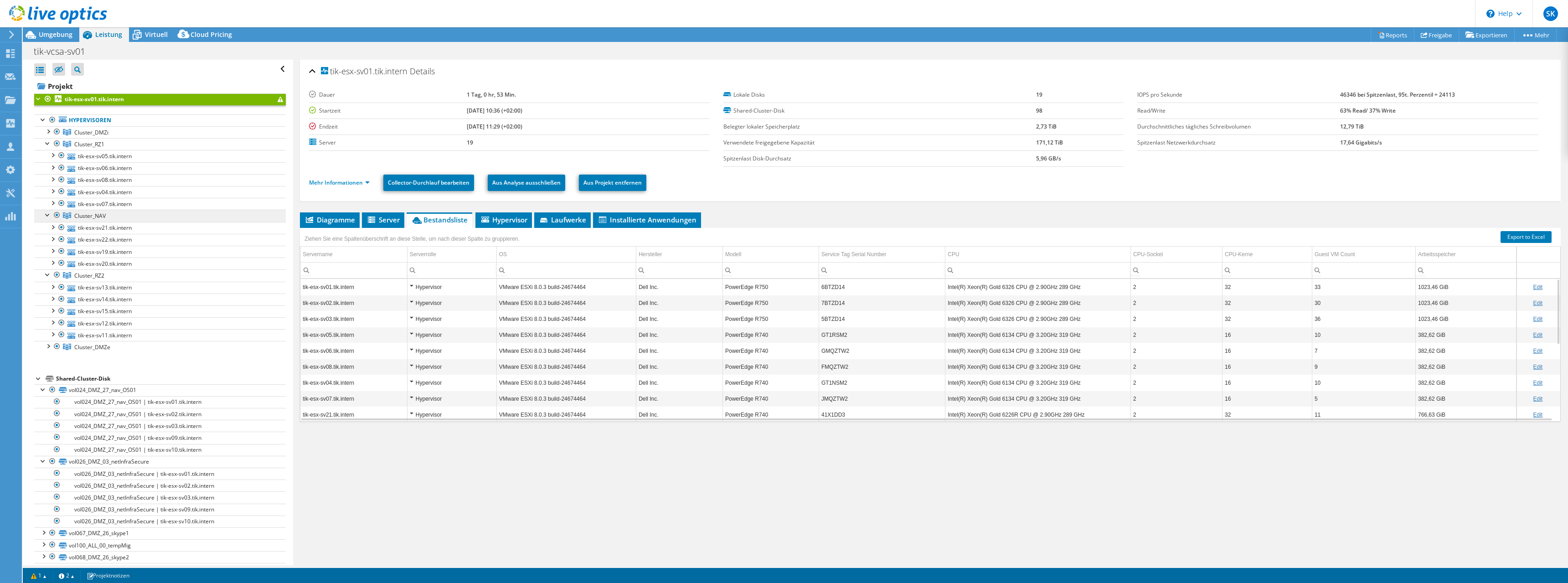
click at [97, 138] on link "Cluster_NAV" at bounding box center [160, 132] width 251 height 12
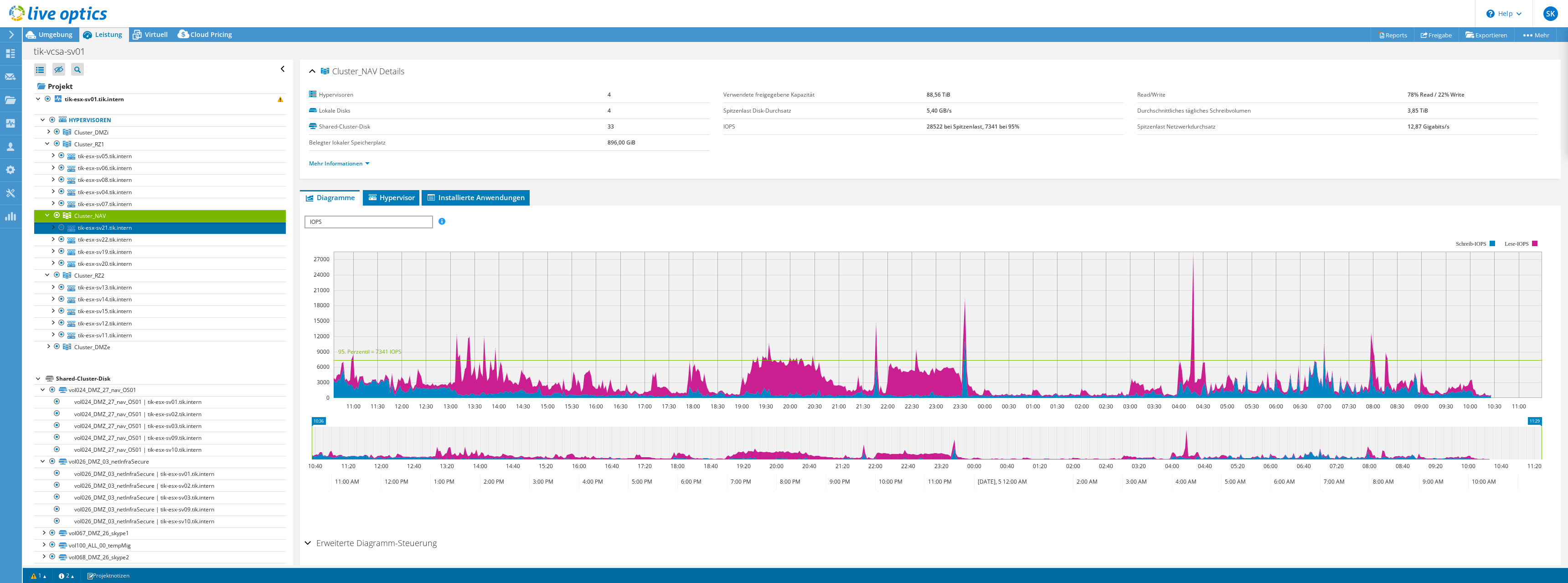
click at [96, 228] on link "tik-esx-sv21.tik.intern" at bounding box center [160, 228] width 251 height 12
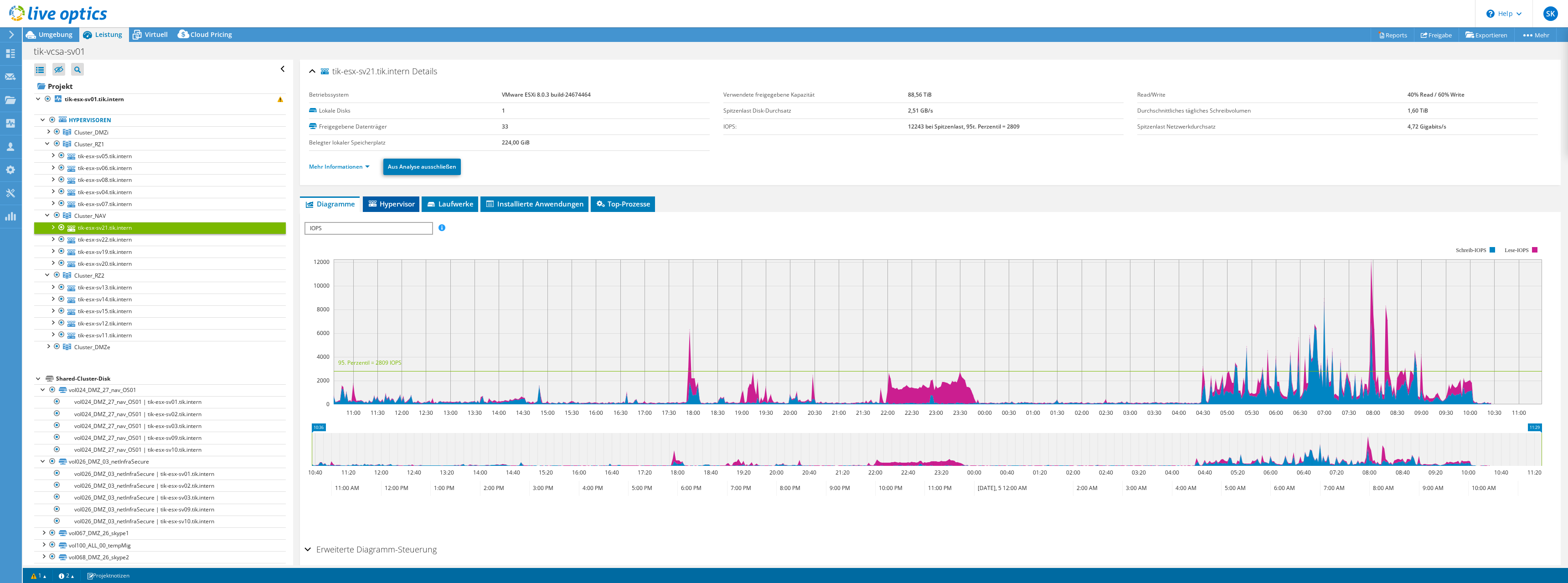
click at [386, 199] on span "Hypervisor" at bounding box center [391, 203] width 47 height 9
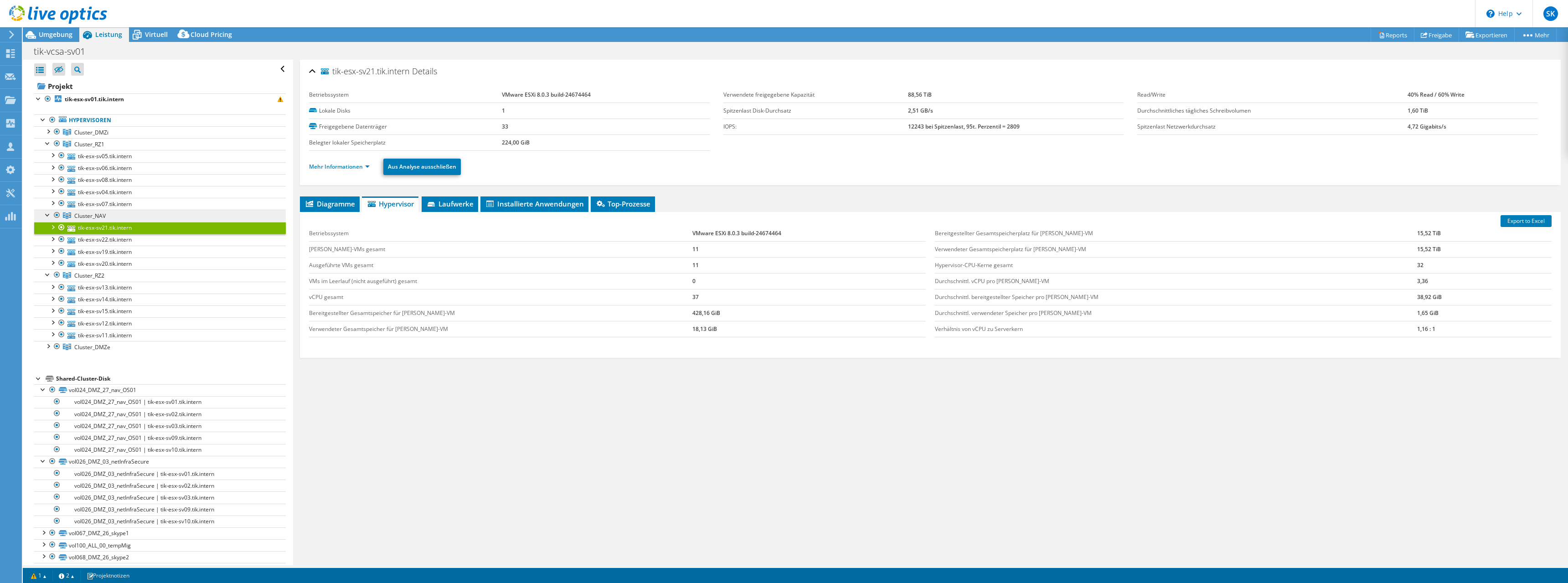
click at [85, 136] on span "Cluster_NAV" at bounding box center [91, 132] width 34 height 8
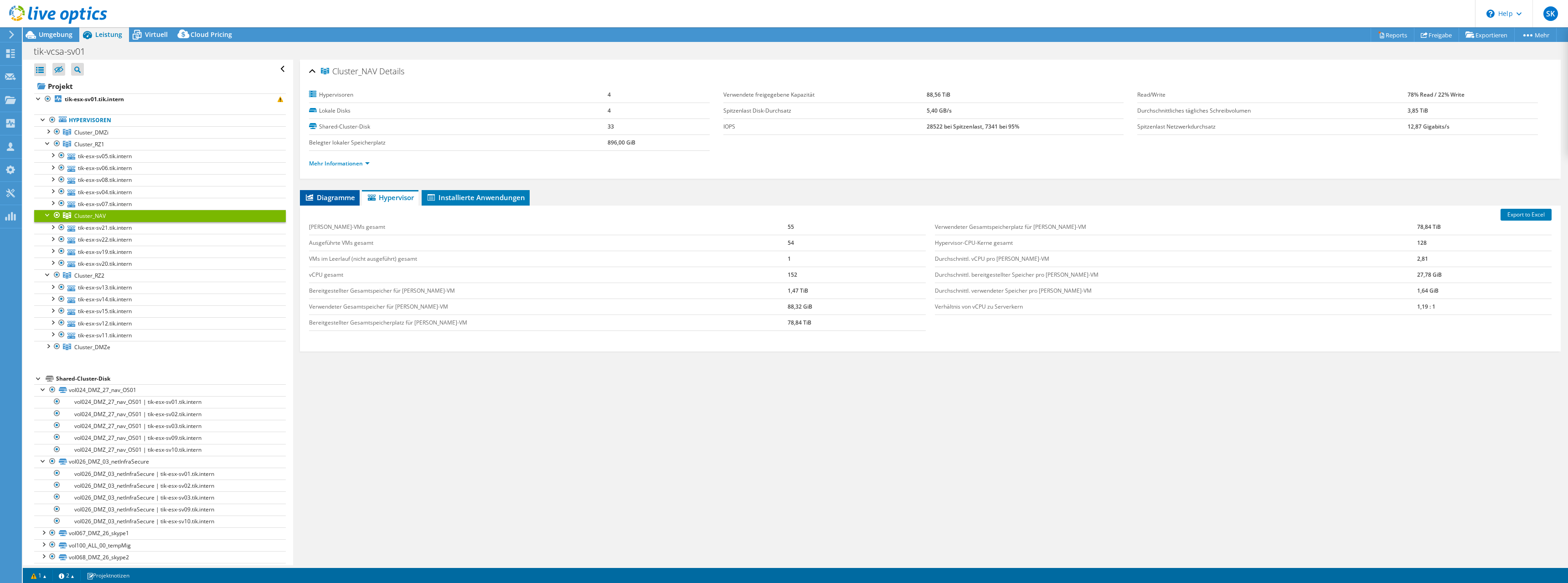
click at [344, 198] on span "Diagramme" at bounding box center [330, 197] width 51 height 9
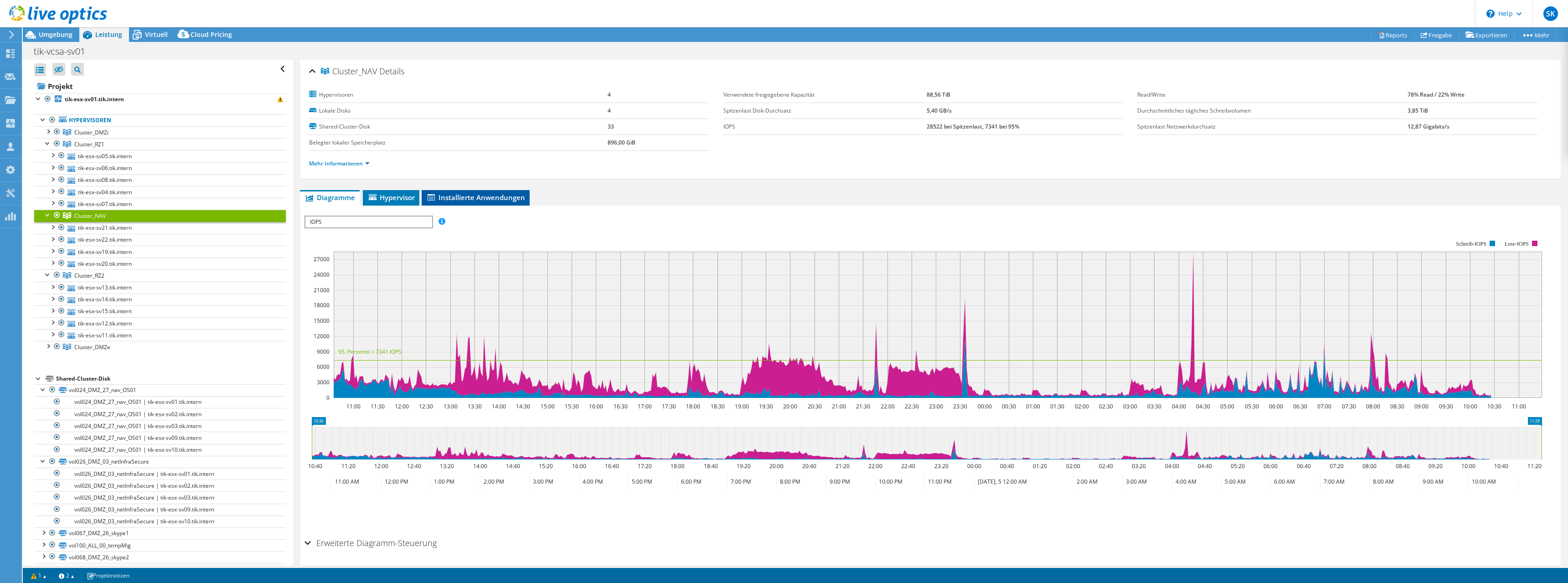
click at [455, 196] on span "Installierte Anwendungen" at bounding box center [475, 197] width 99 height 9
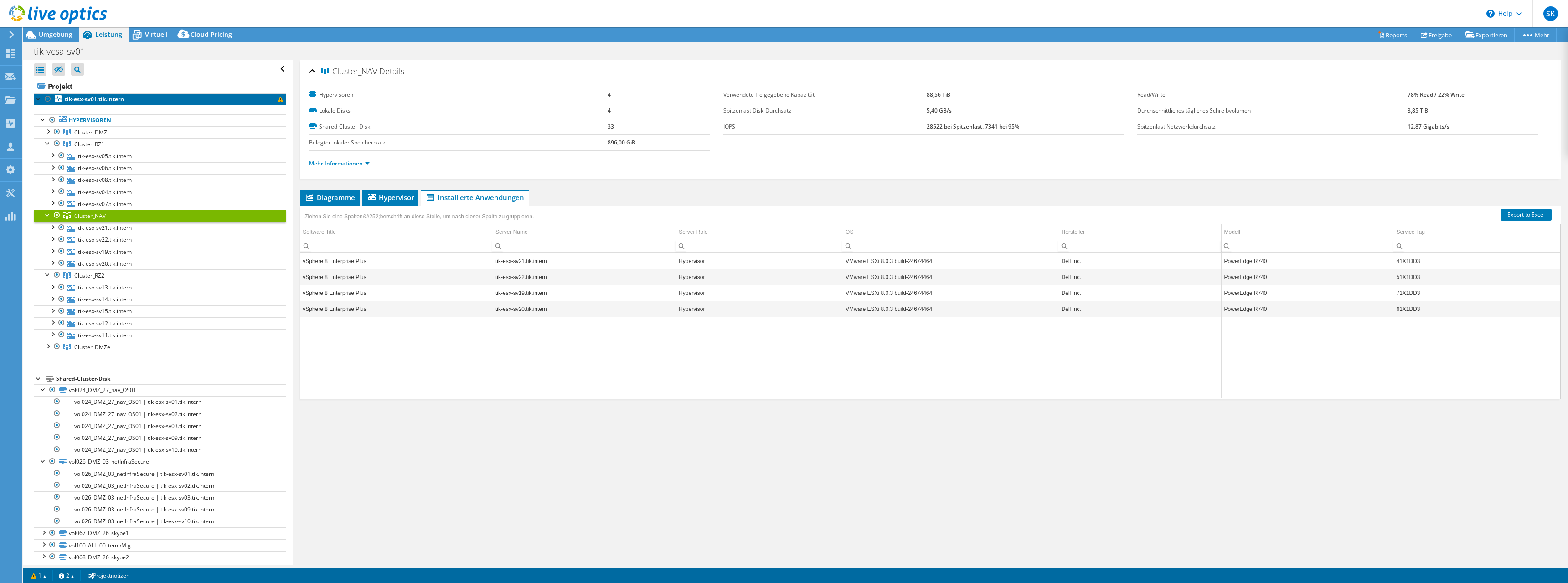
click at [69, 100] on b "tik-esx-sv01.tik.intern" at bounding box center [94, 99] width 59 height 8
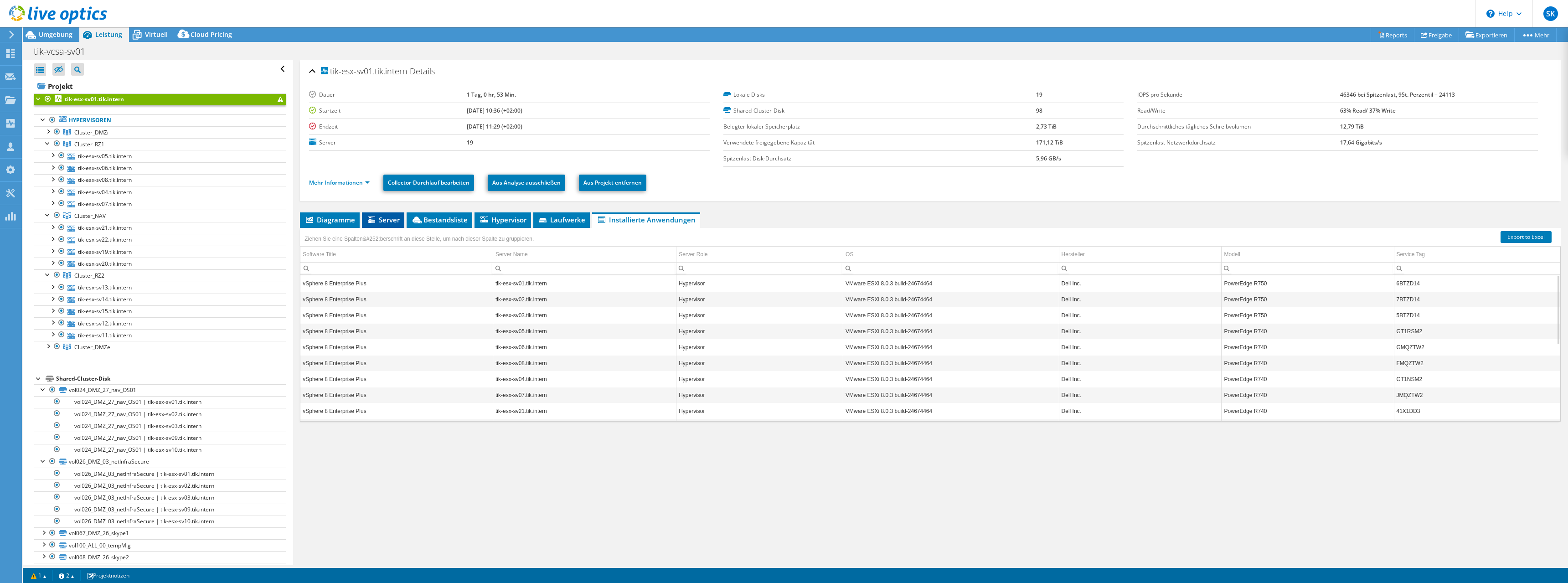
click at [383, 217] on span "Server" at bounding box center [383, 219] width 33 height 9
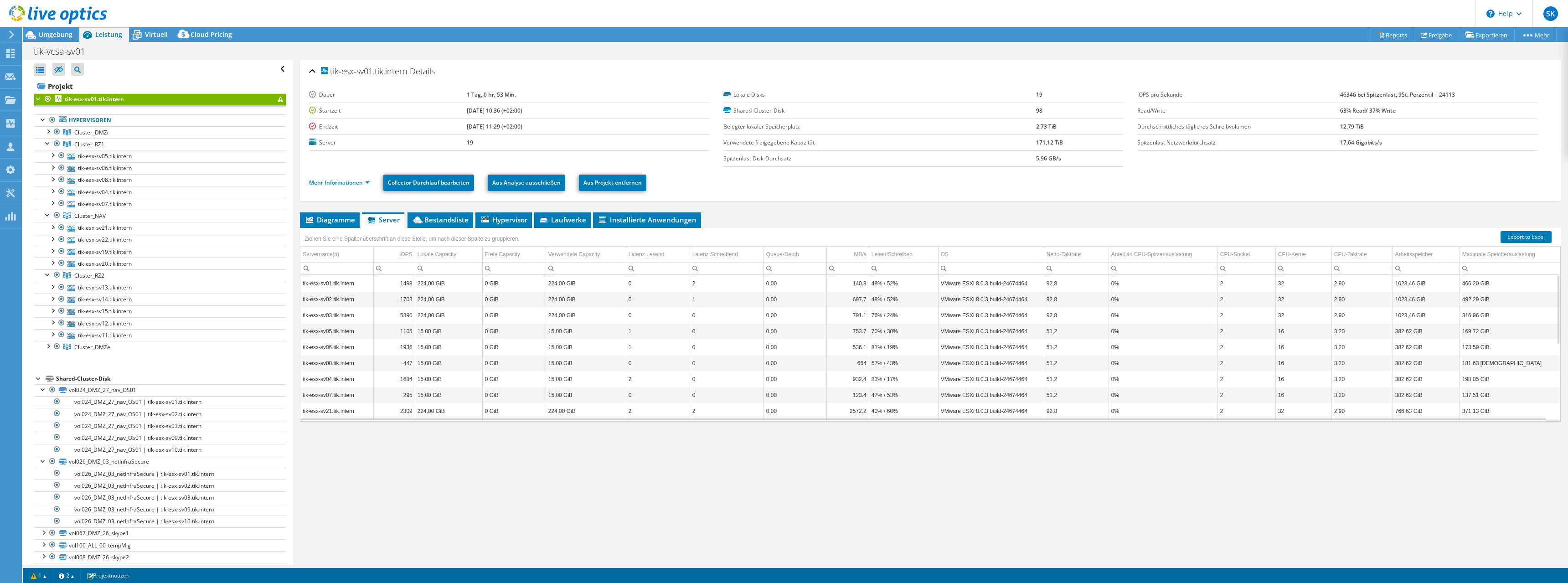
scroll to position [55, 0]
click at [442, 217] on span "Bestandsliste" at bounding box center [440, 219] width 56 height 9
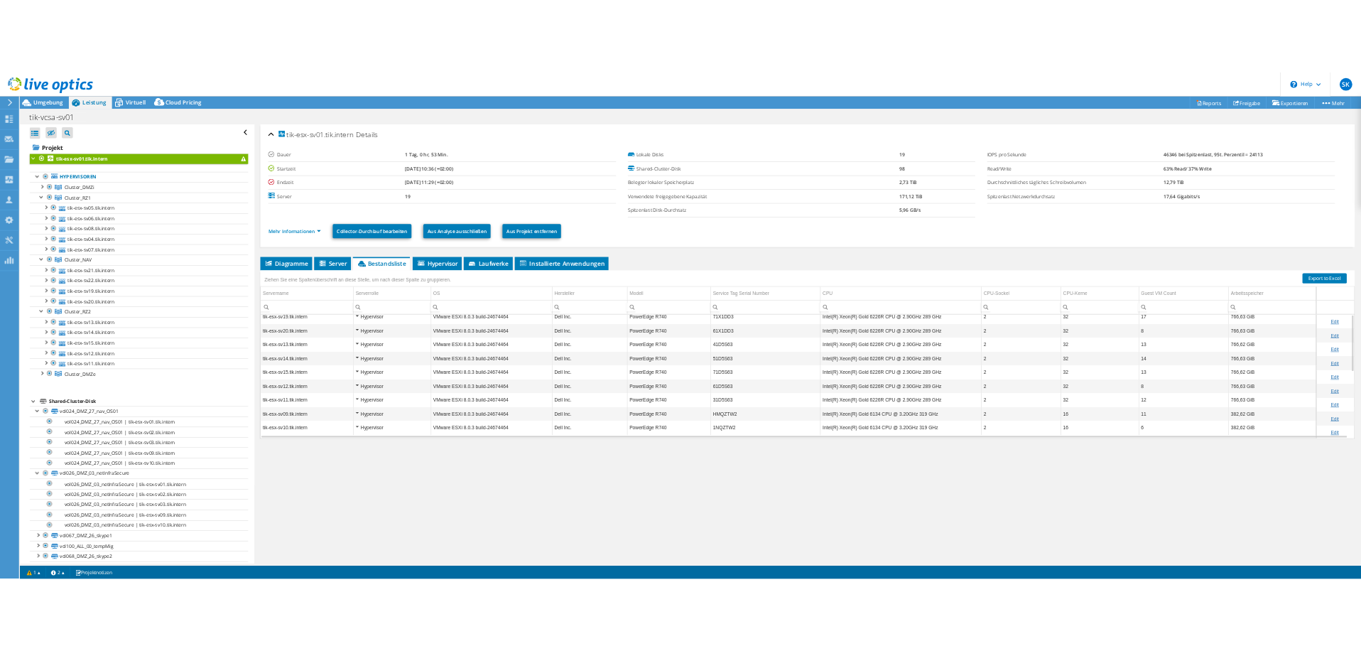
scroll to position [0, 0]
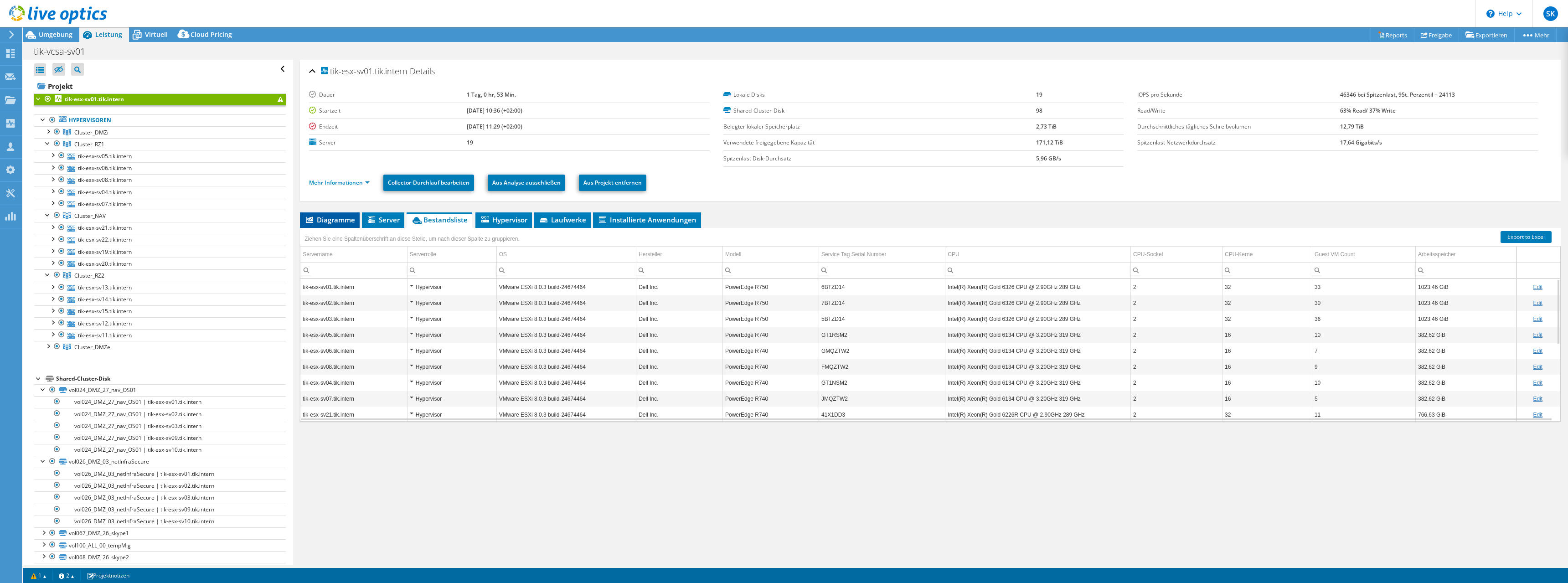
click at [317, 223] on span "Diagramme" at bounding box center [330, 219] width 51 height 9
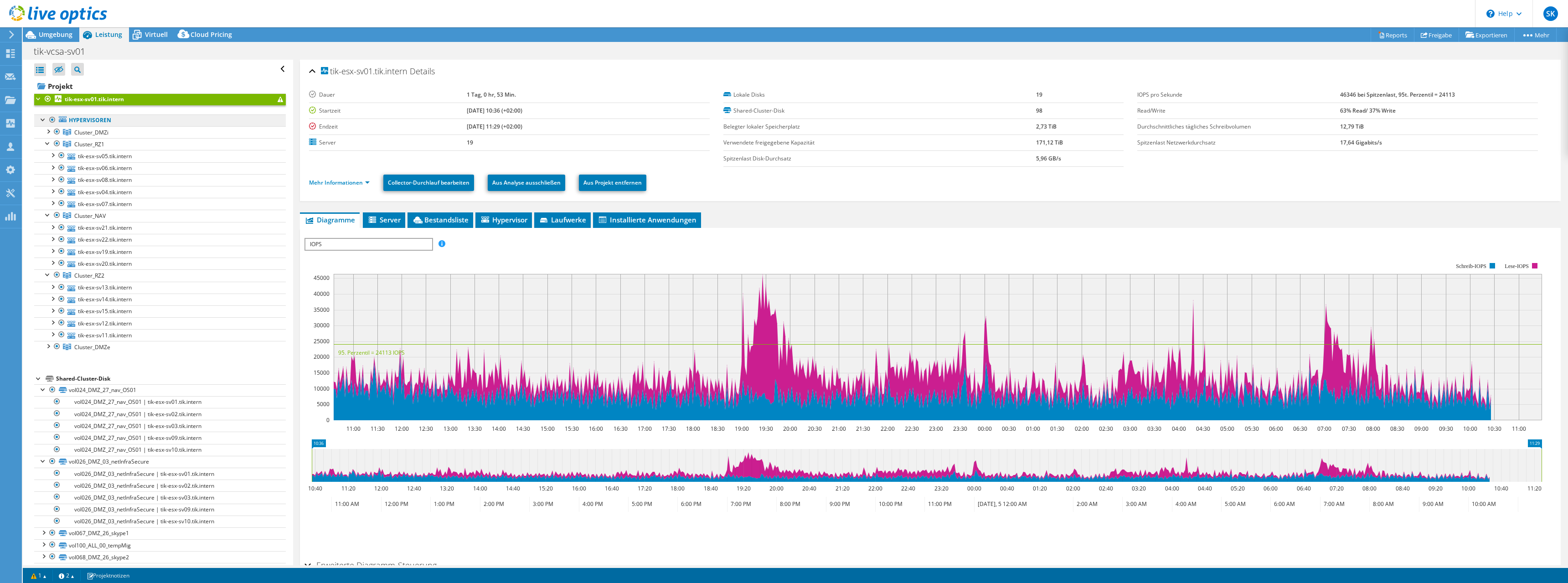
click at [87, 124] on link "Hypervisoren" at bounding box center [160, 120] width 251 height 12
click at [48, 144] on div at bounding box center [47, 142] width 9 height 9
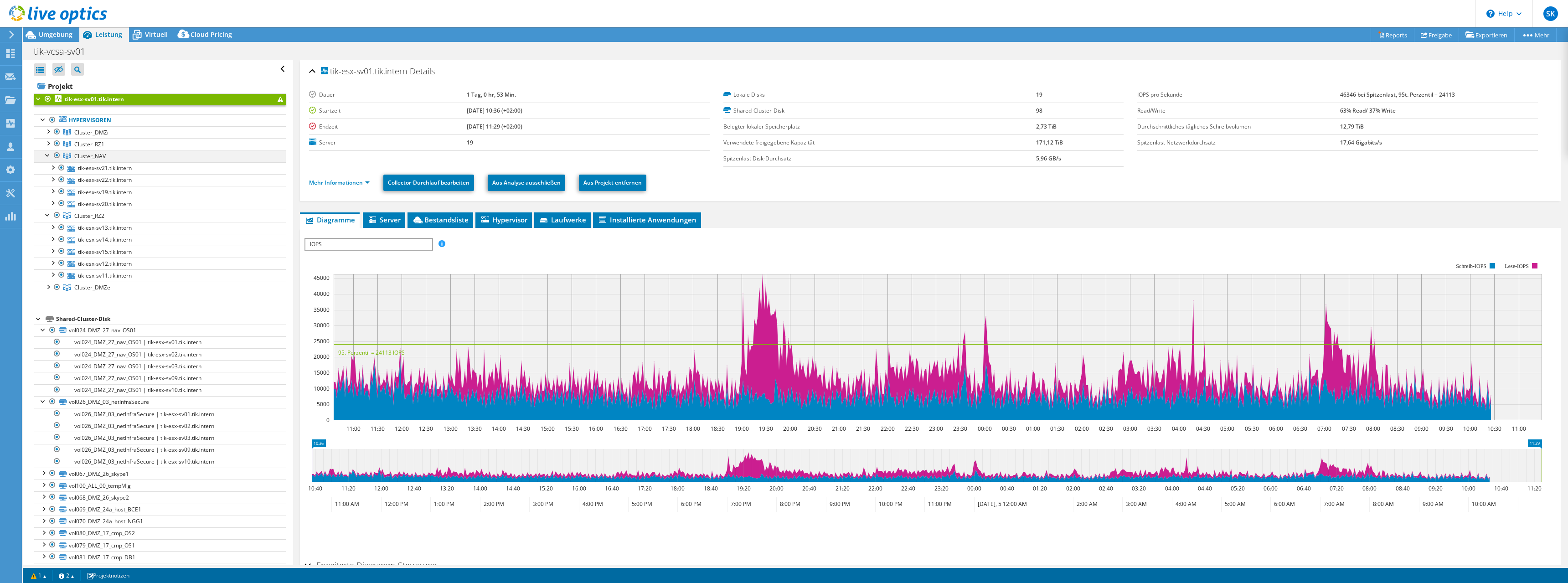
click at [47, 155] on div at bounding box center [47, 155] width 9 height 9
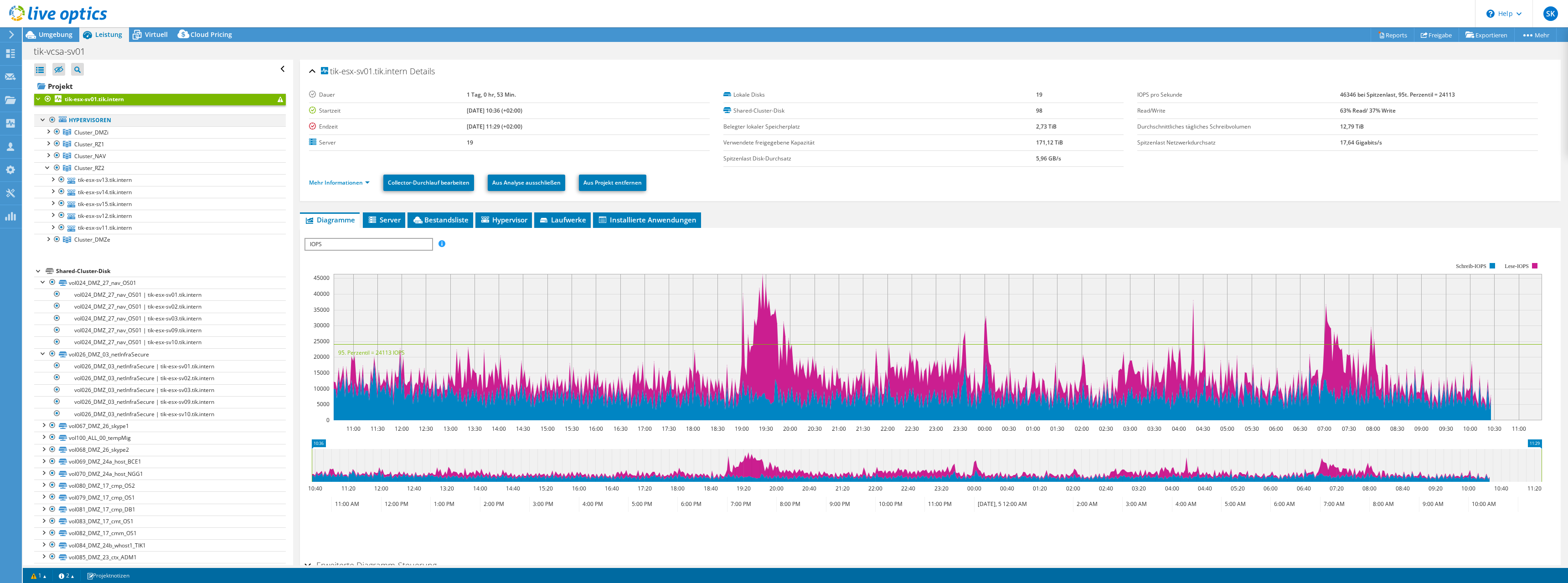
click at [40, 119] on div at bounding box center [43, 119] width 9 height 9
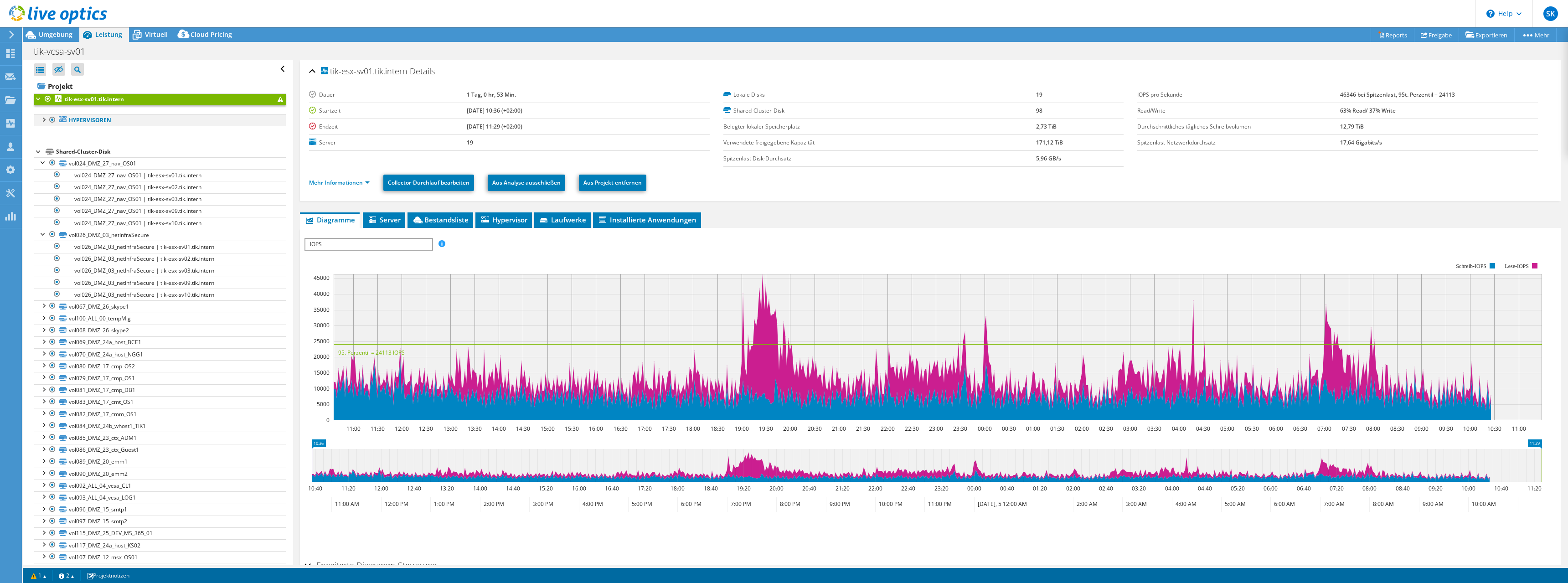
click at [40, 119] on div at bounding box center [43, 119] width 9 height 9
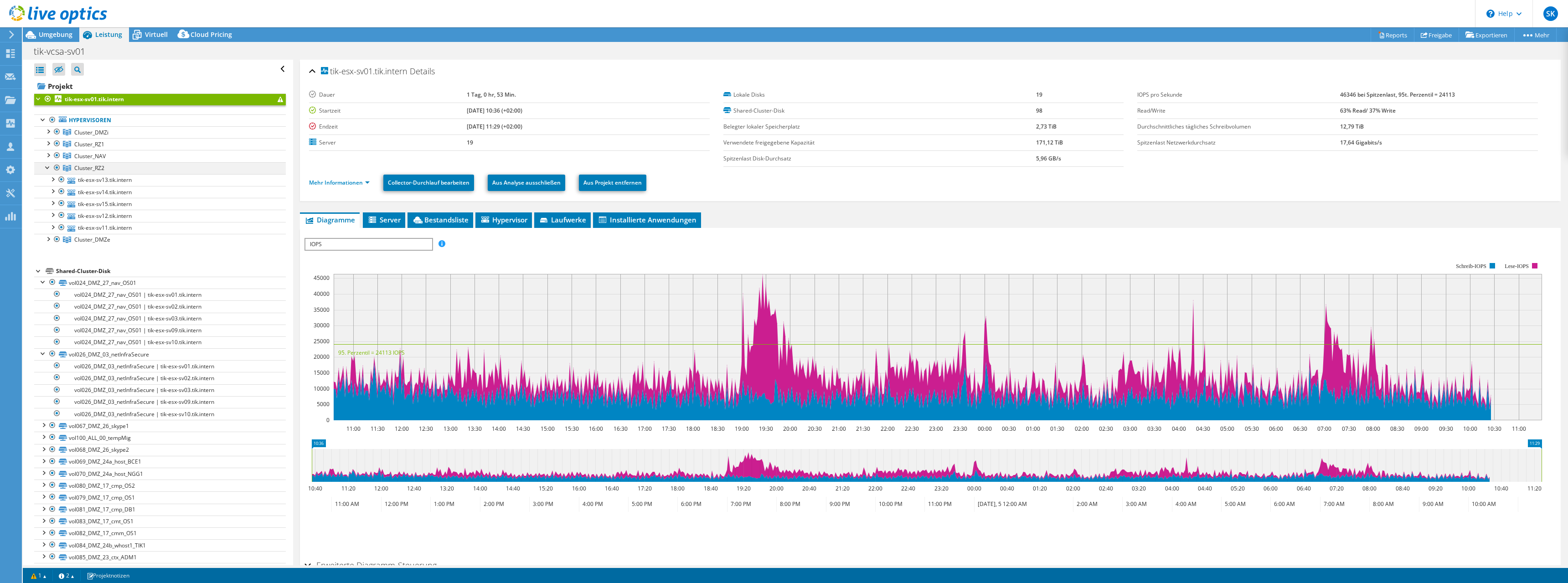
click at [45, 168] on div at bounding box center [47, 167] width 9 height 9
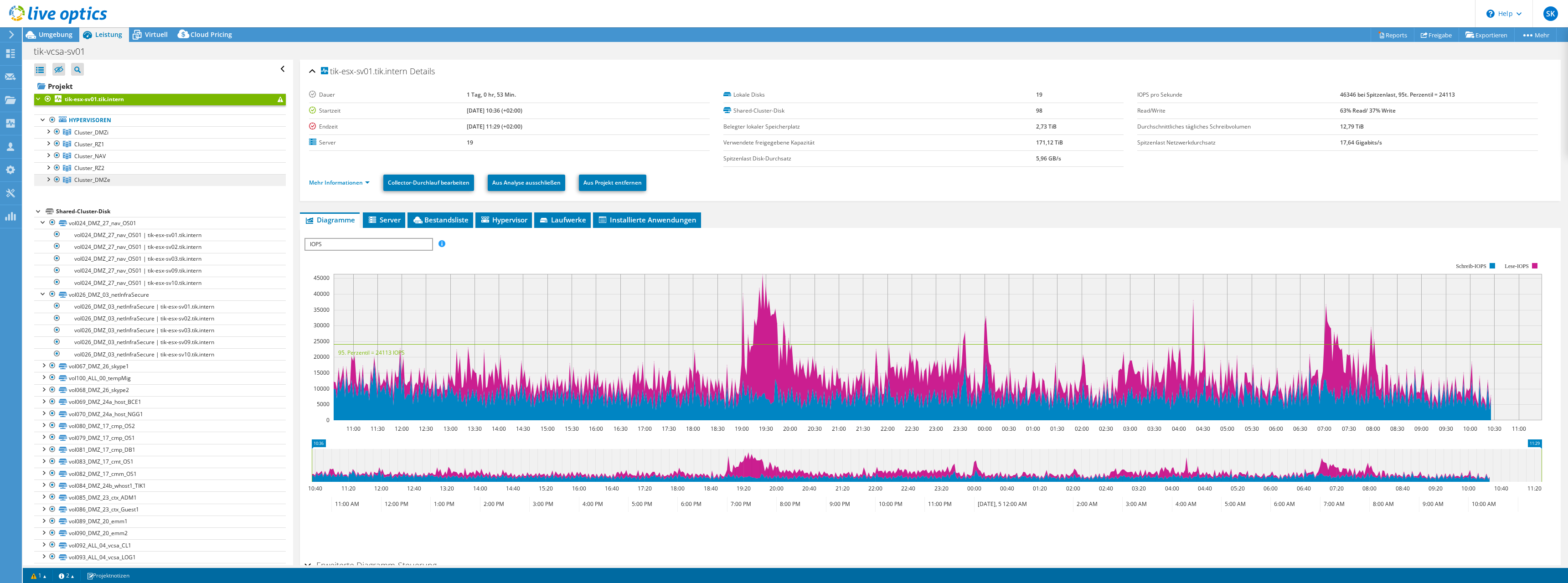
click at [89, 136] on span "Cluster_DMZe" at bounding box center [91, 132] width 34 height 8
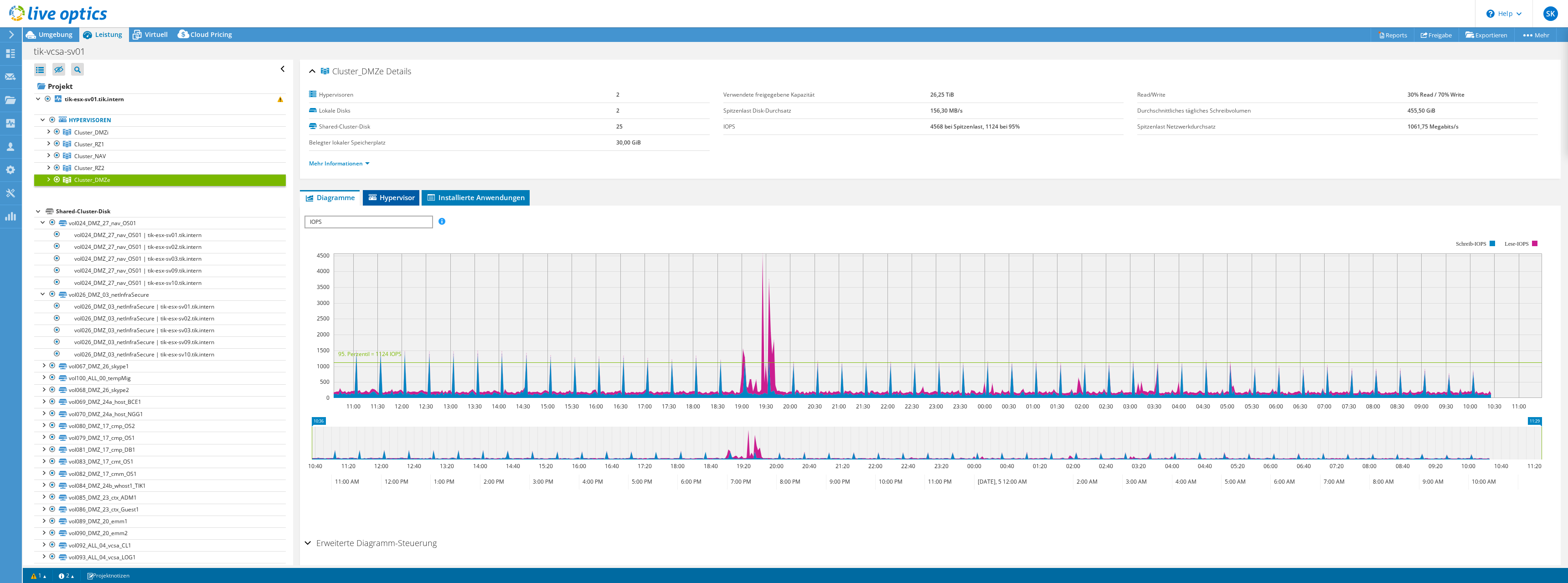
click at [382, 199] on span "Hypervisor" at bounding box center [391, 197] width 47 height 9
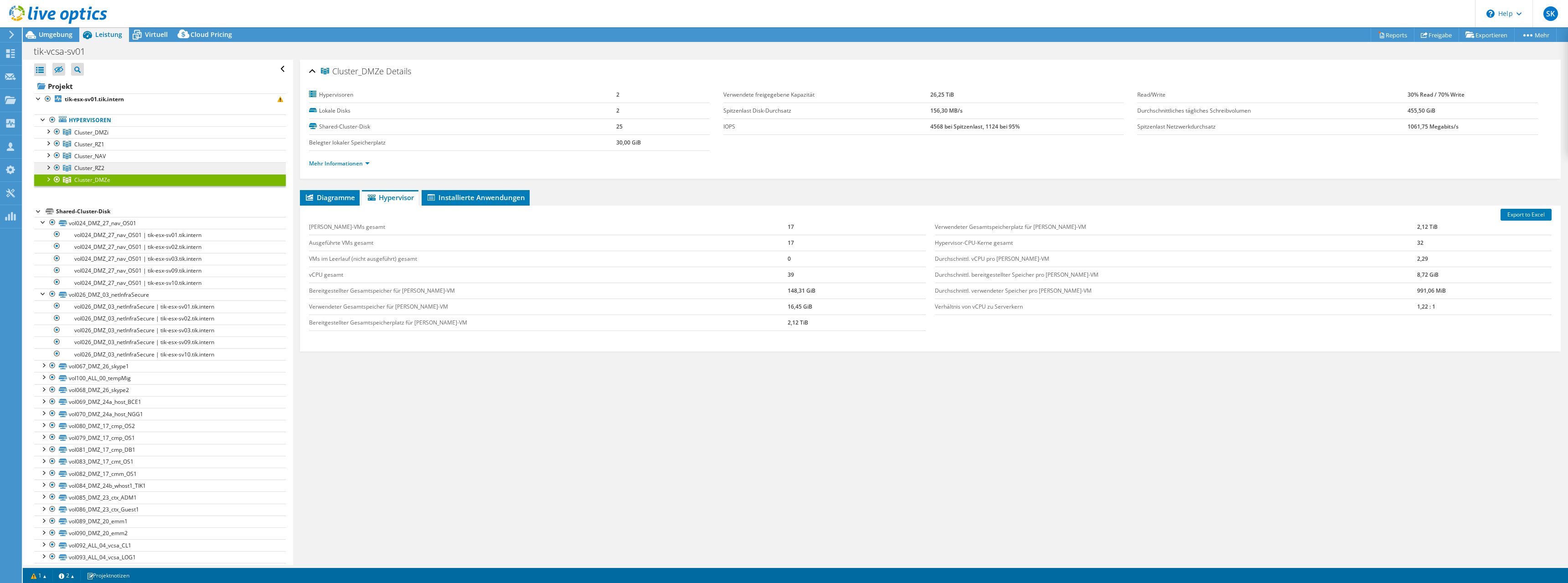
click at [86, 136] on span "Cluster_RZ2" at bounding box center [91, 132] width 34 height 8
click at [87, 136] on span "Cluster_NAV" at bounding box center [91, 132] width 34 height 8
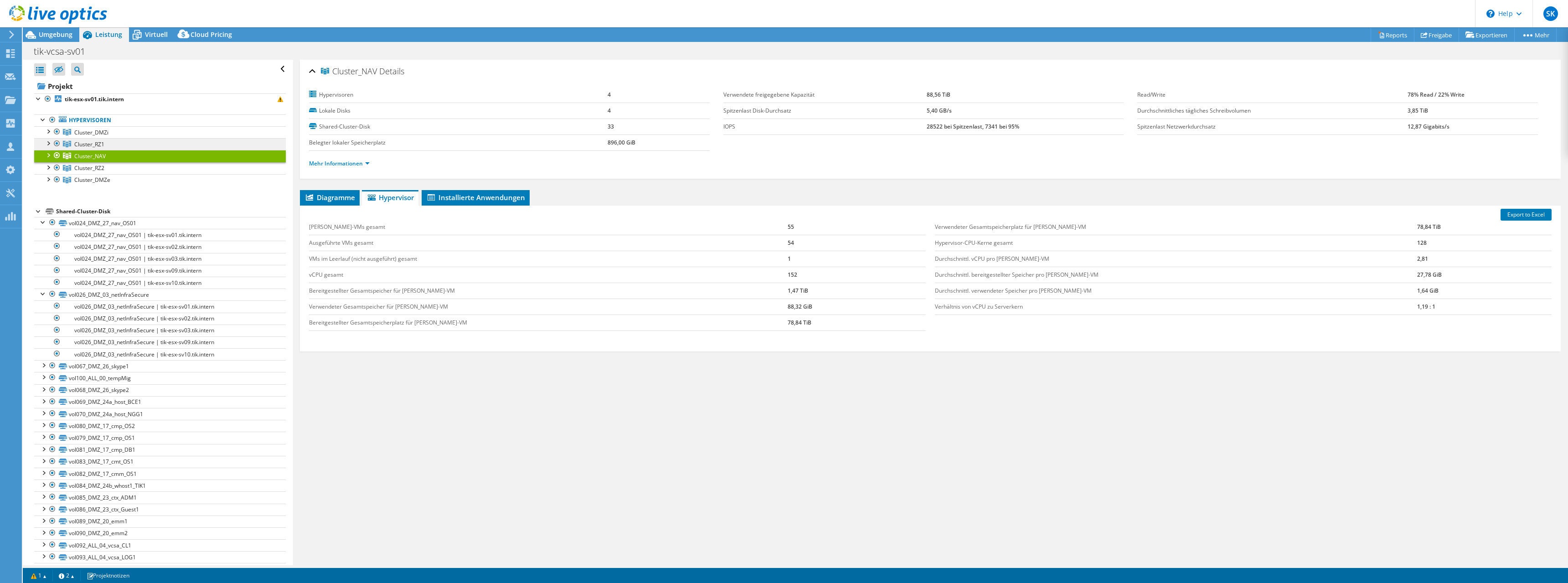
click at [89, 136] on span "Cluster_RZ1" at bounding box center [91, 132] width 34 height 8
click at [92, 135] on span "Cluster_DMZi" at bounding box center [91, 132] width 34 height 8
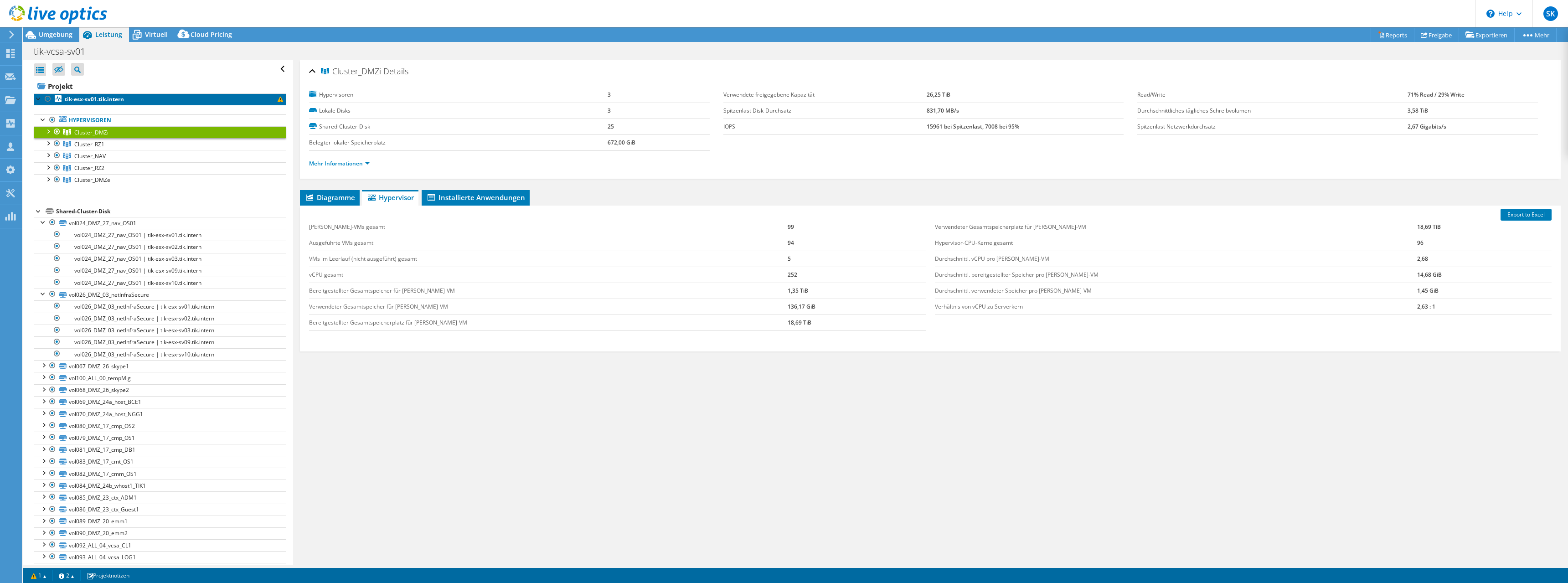
click at [79, 97] on b "tik-esx-sv01.tik.intern" at bounding box center [94, 99] width 59 height 8
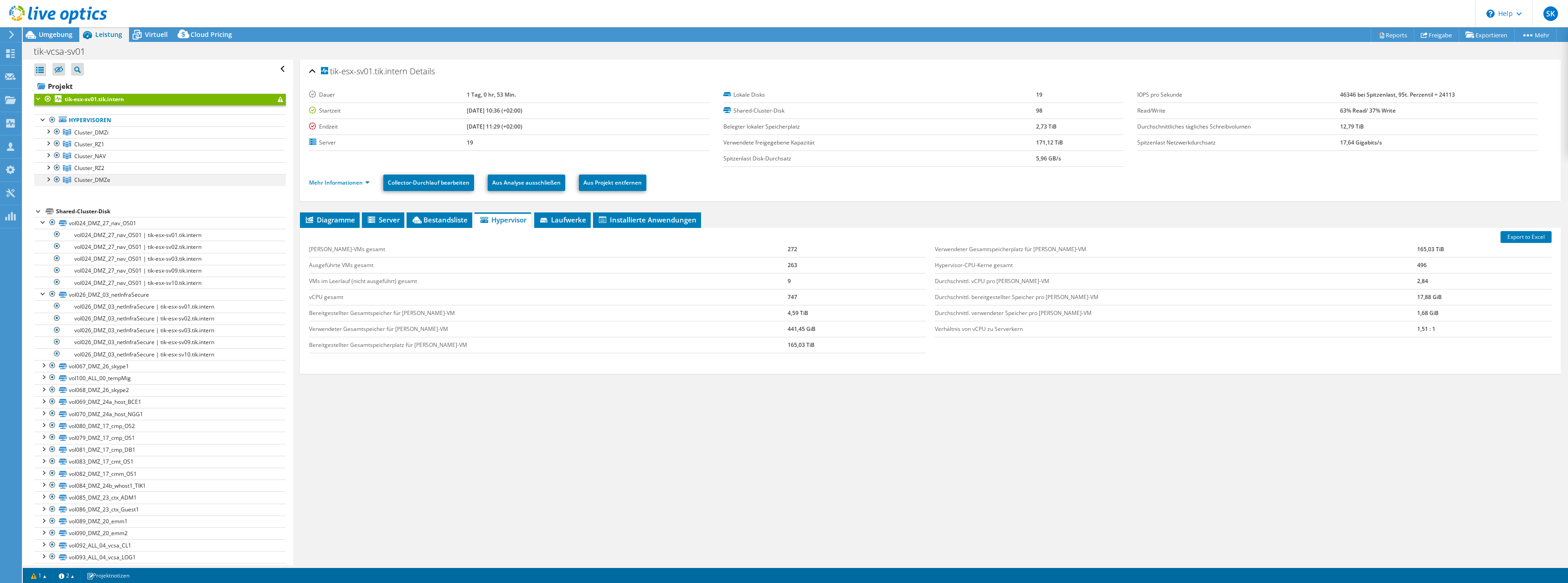
click at [49, 180] on div at bounding box center [47, 178] width 9 height 9
click at [48, 133] on div at bounding box center [47, 131] width 9 height 9
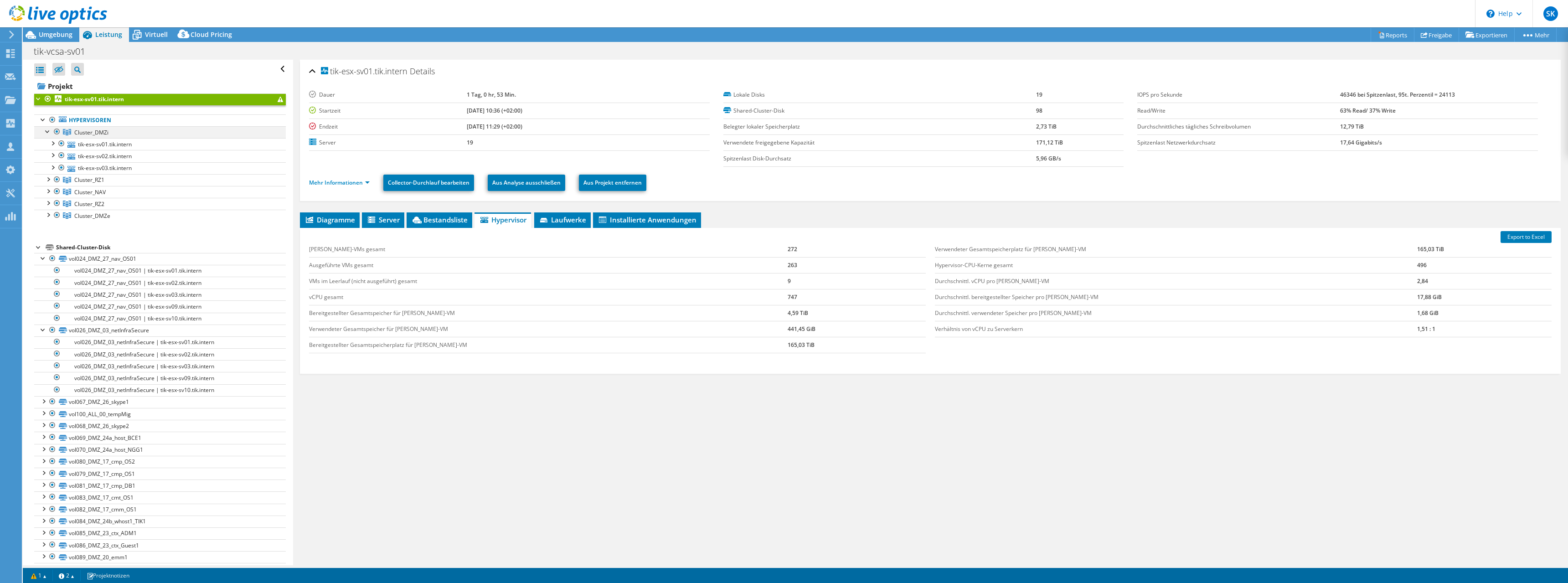
click at [48, 133] on div at bounding box center [47, 131] width 9 height 9
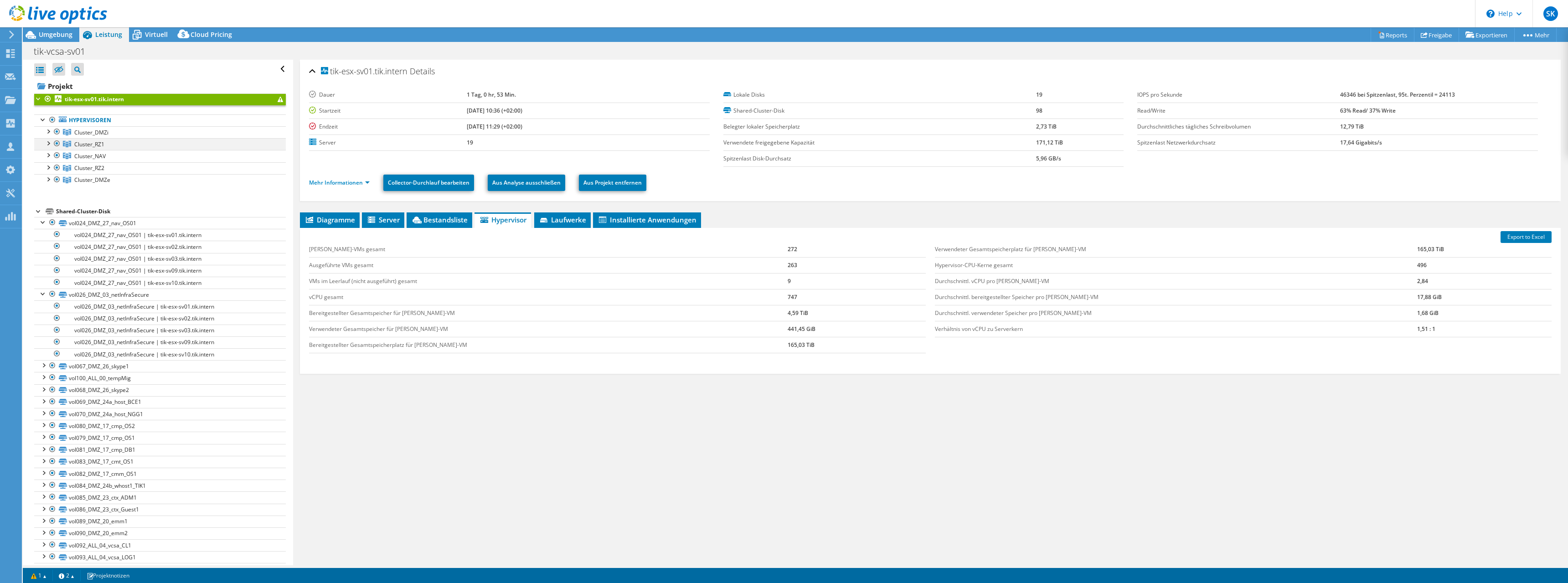
click at [46, 145] on div at bounding box center [47, 142] width 9 height 9
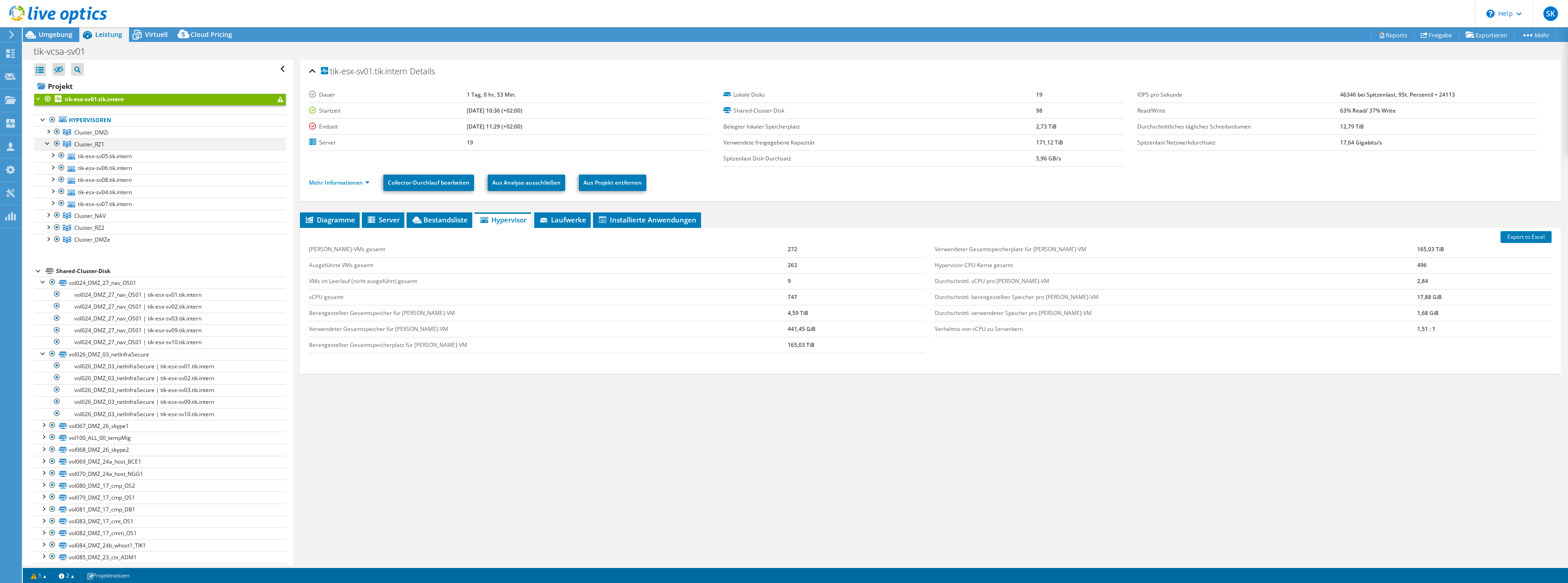
click at [46, 145] on div at bounding box center [47, 142] width 9 height 9
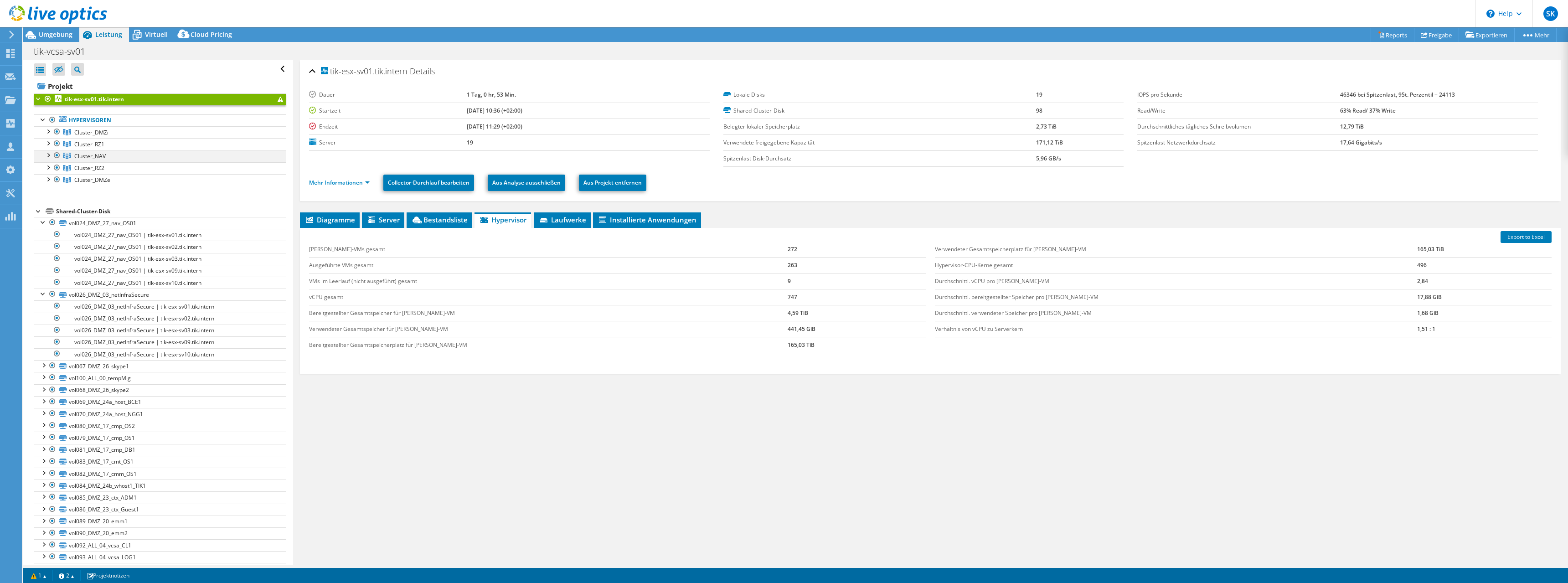
click at [47, 158] on div at bounding box center [47, 155] width 9 height 9
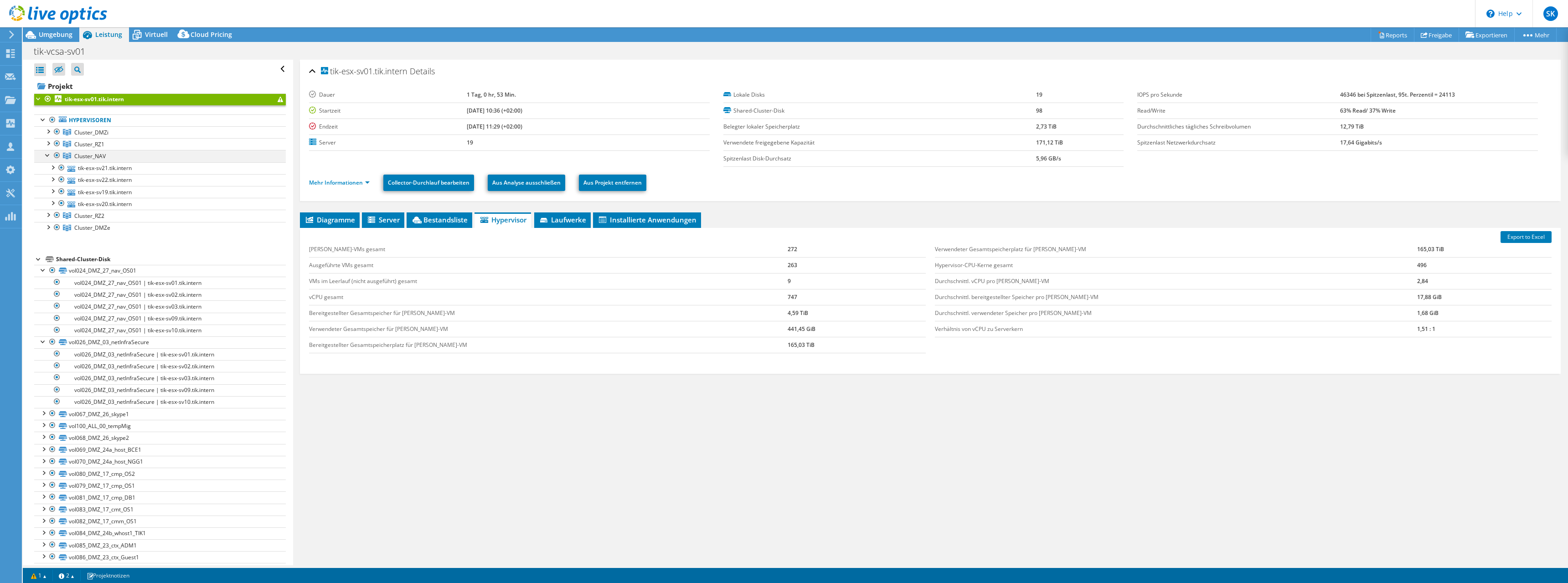
click at [47, 158] on div at bounding box center [47, 155] width 9 height 9
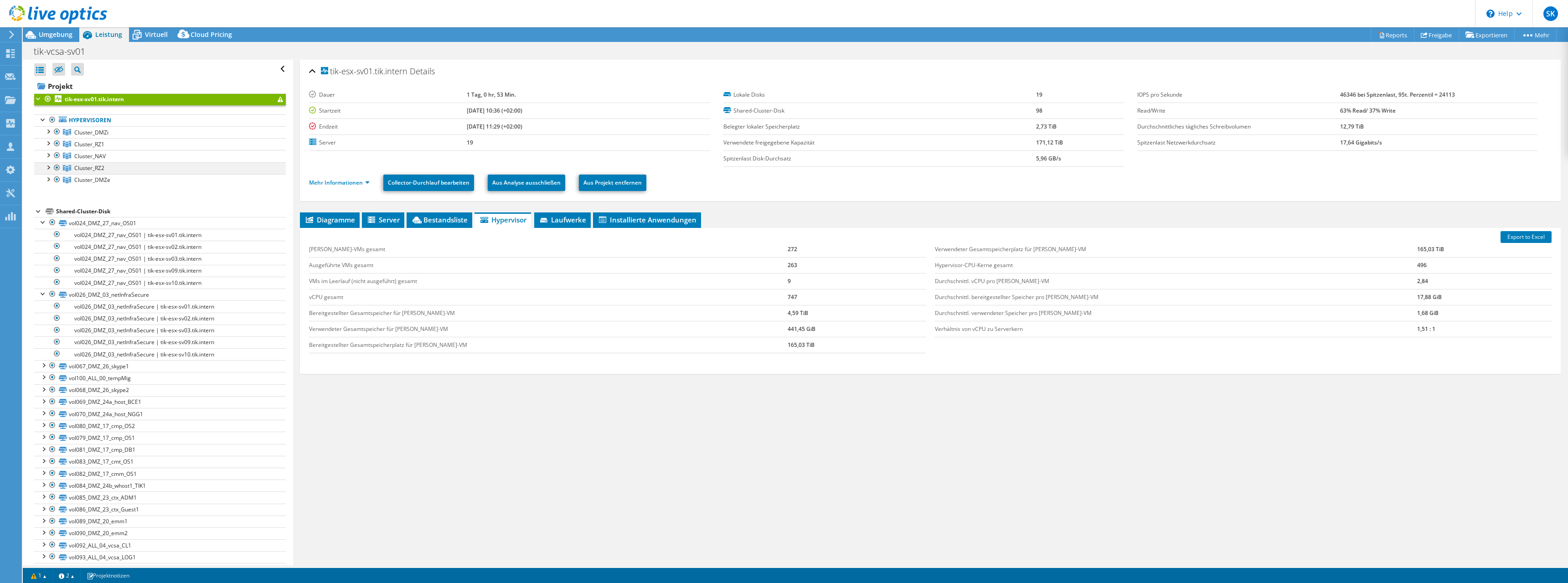
click at [48, 169] on div at bounding box center [47, 167] width 9 height 9
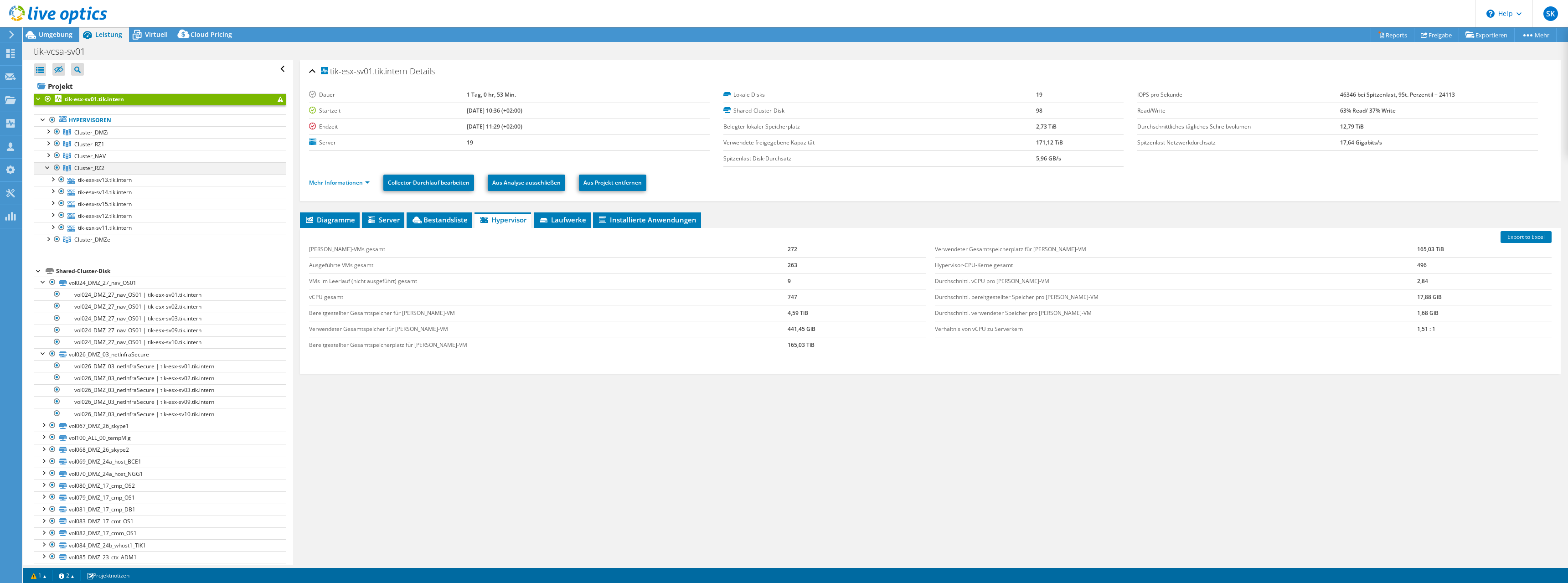
click at [48, 169] on div at bounding box center [47, 167] width 9 height 9
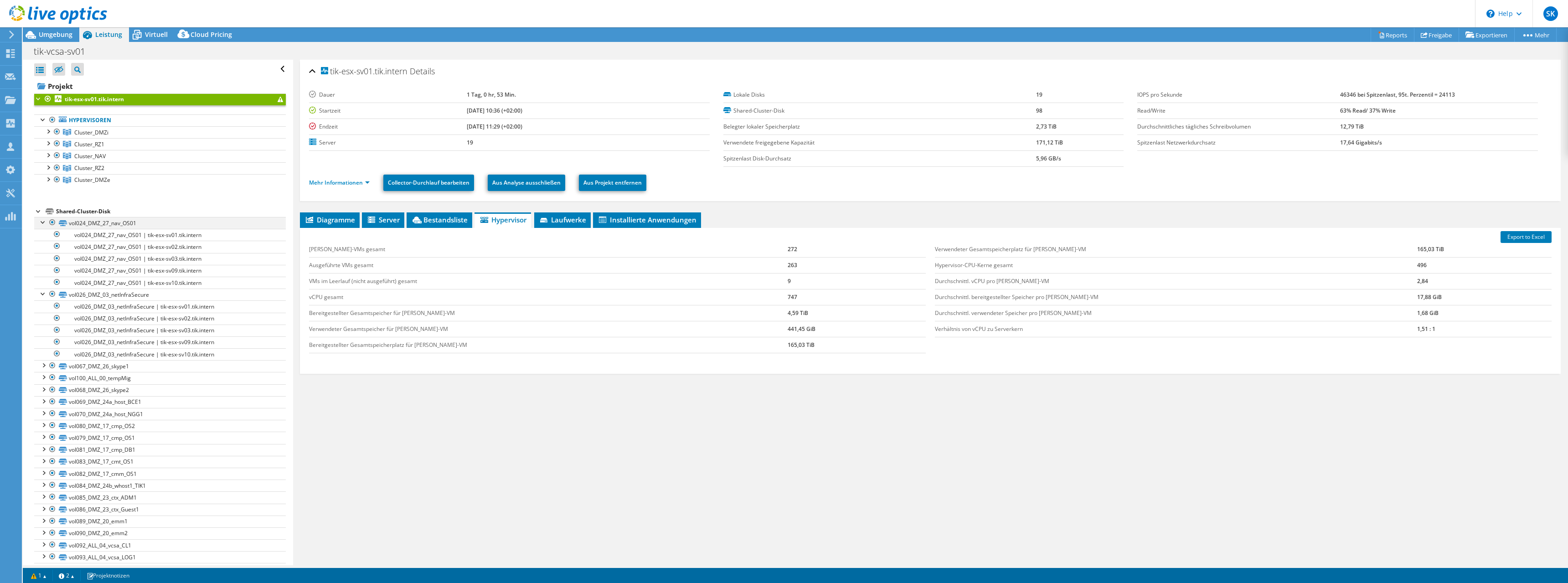
click at [44, 221] on div at bounding box center [43, 221] width 9 height 9
click at [42, 233] on div at bounding box center [43, 233] width 9 height 9
click at [212, 11] on header "SK Teammitglied Sebastian Krupke s.krupke@profi-ag.de profi-ag My Profile Log O…" at bounding box center [784, 13] width 1568 height 28
